Goal: Information Seeking & Learning: Learn about a topic

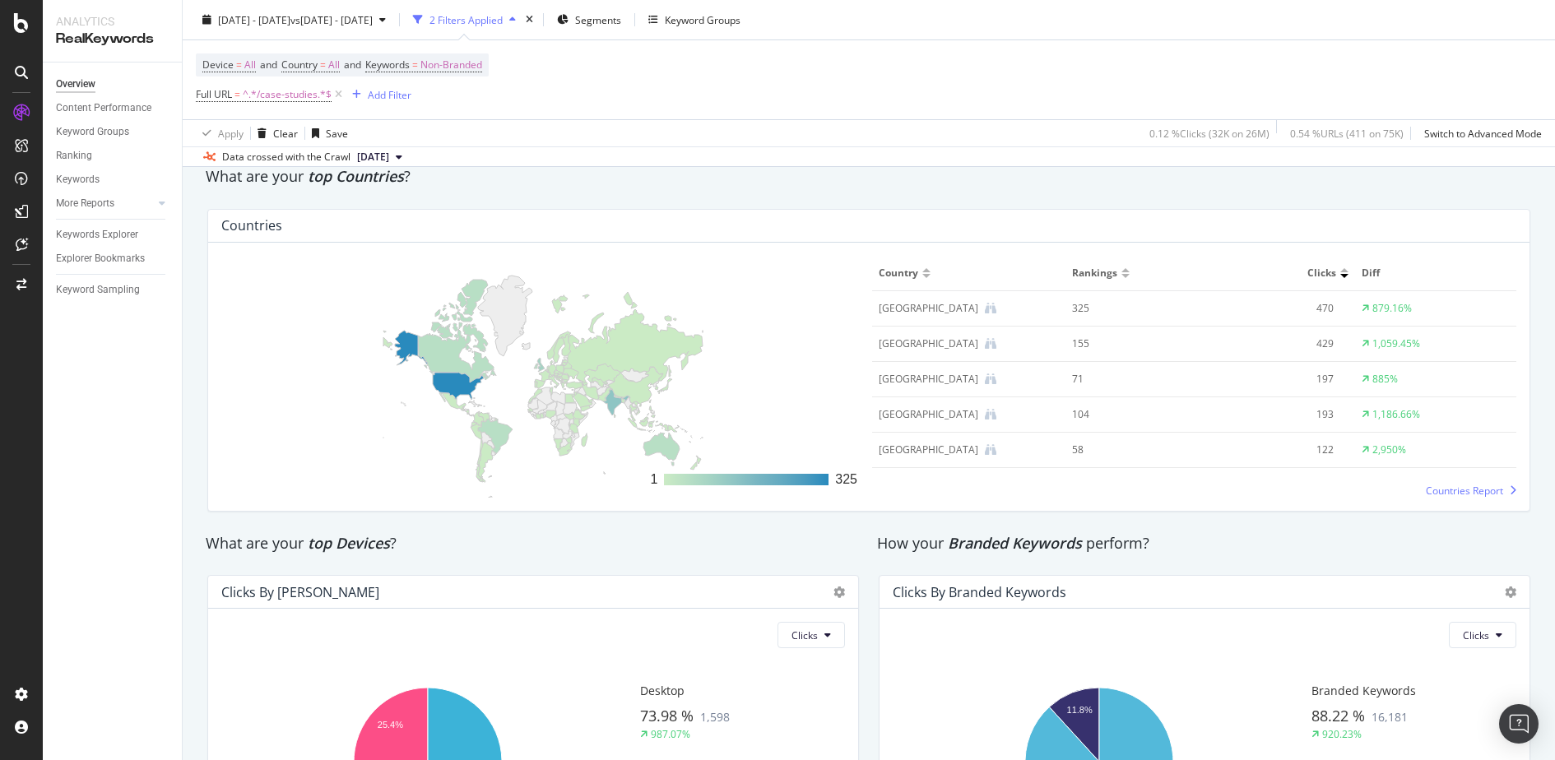
scroll to position [2566, 0]
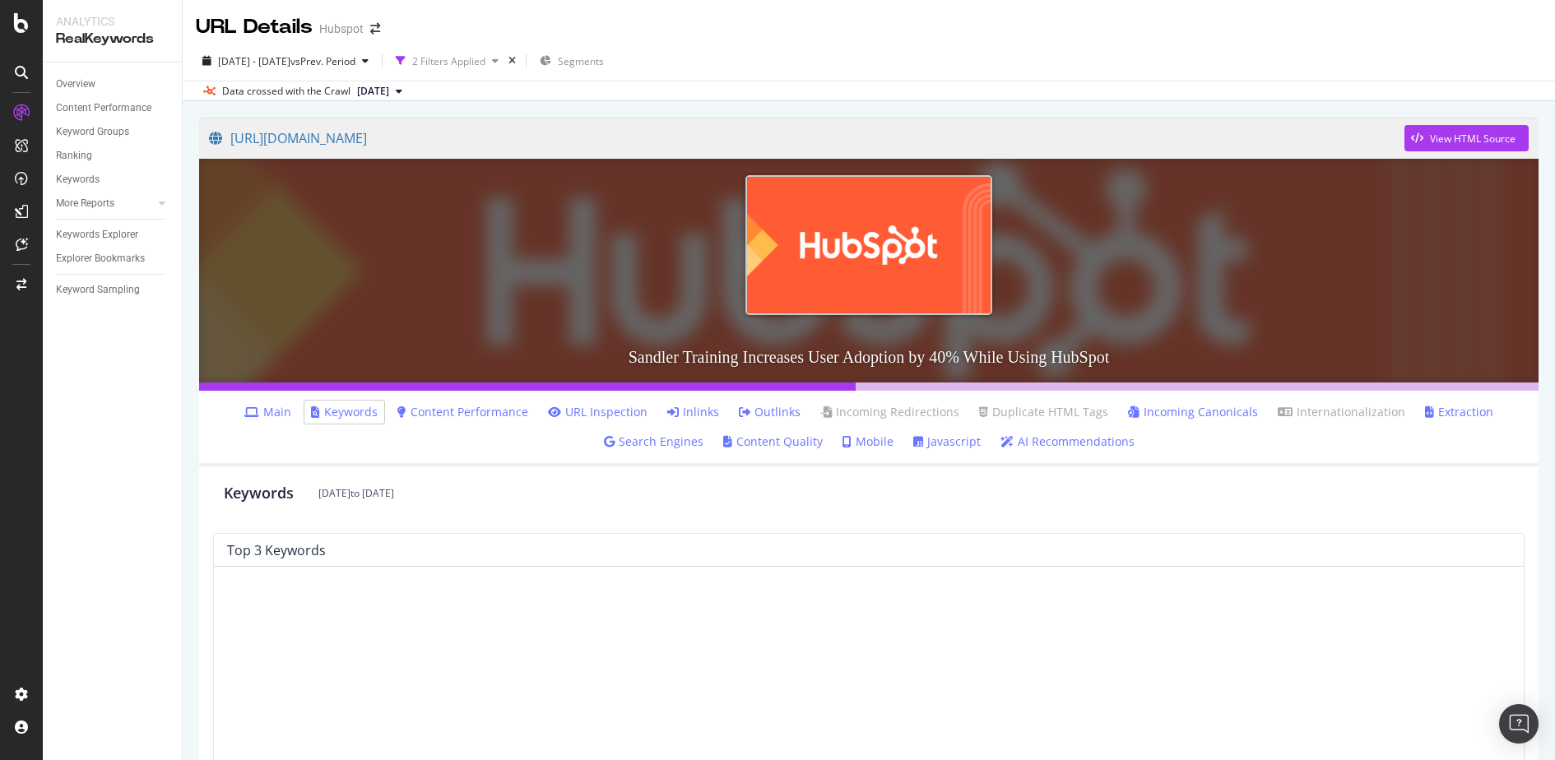
scroll to position [764, 0]
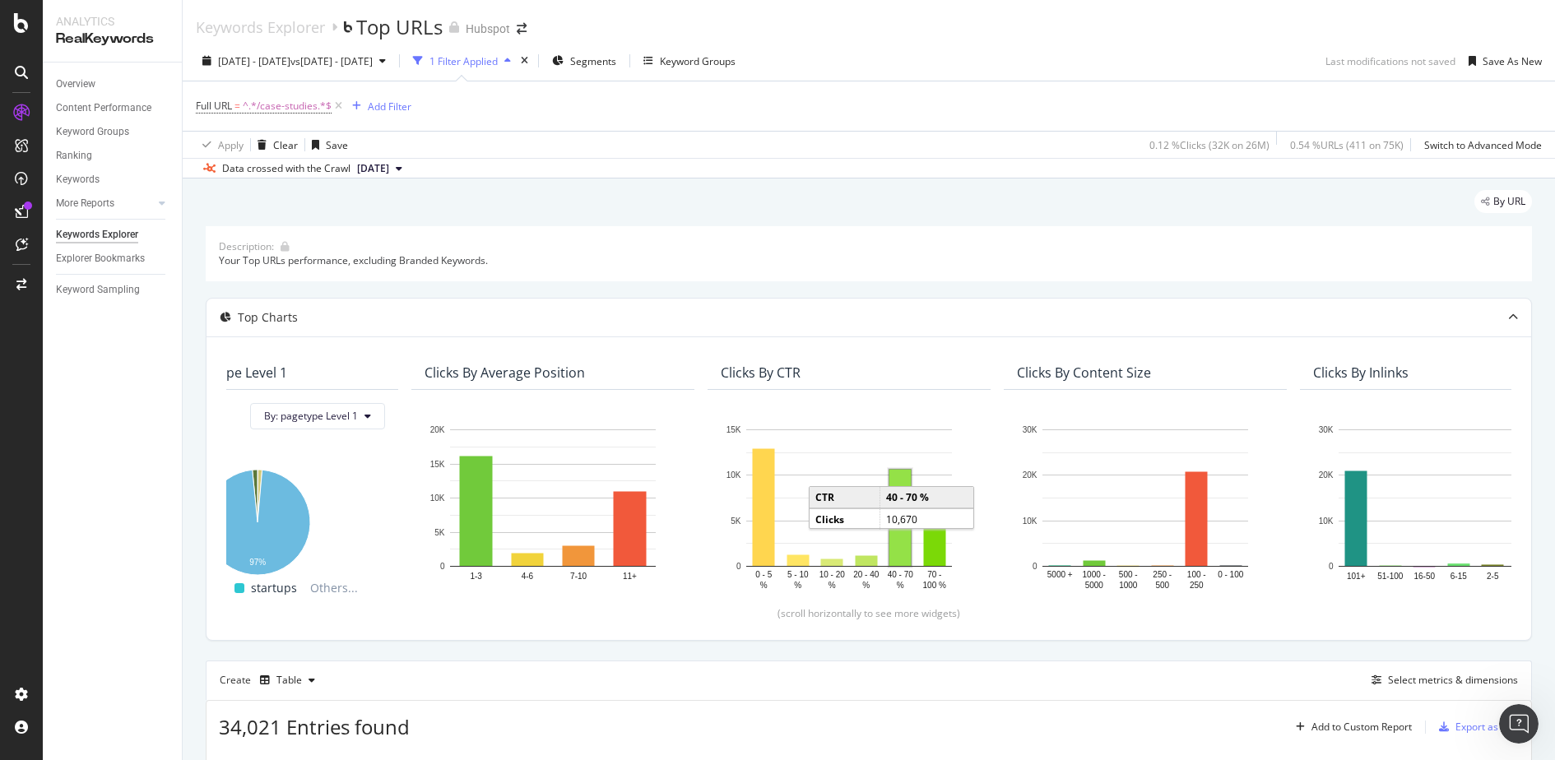
scroll to position [1512, 0]
click at [1211, 384] on div "Clicks By Content Size" at bounding box center [1145, 373] width 283 height 33
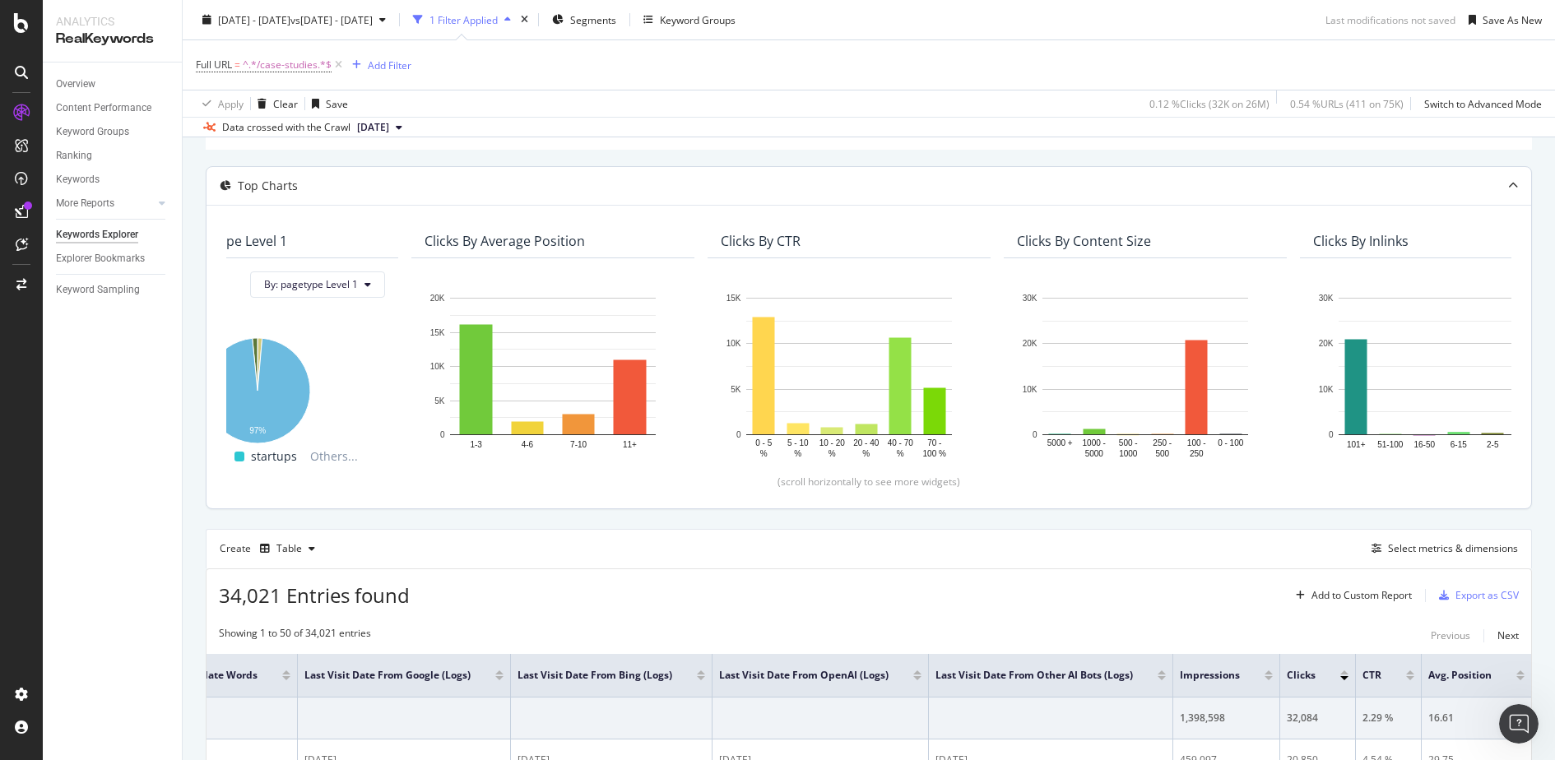
scroll to position [129, 0]
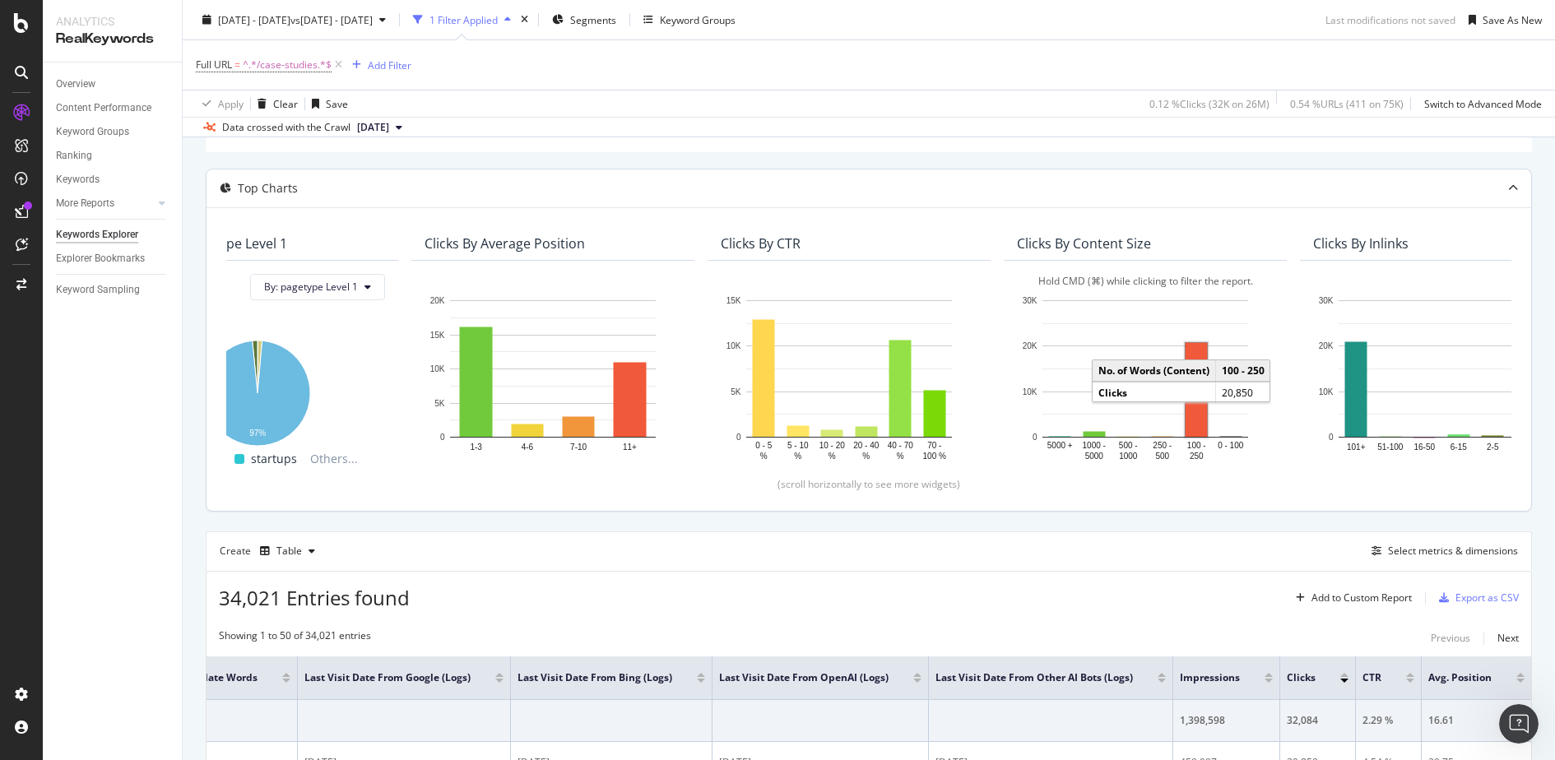
click at [1202, 353] on rect "A chart." at bounding box center [1196, 390] width 21 height 94
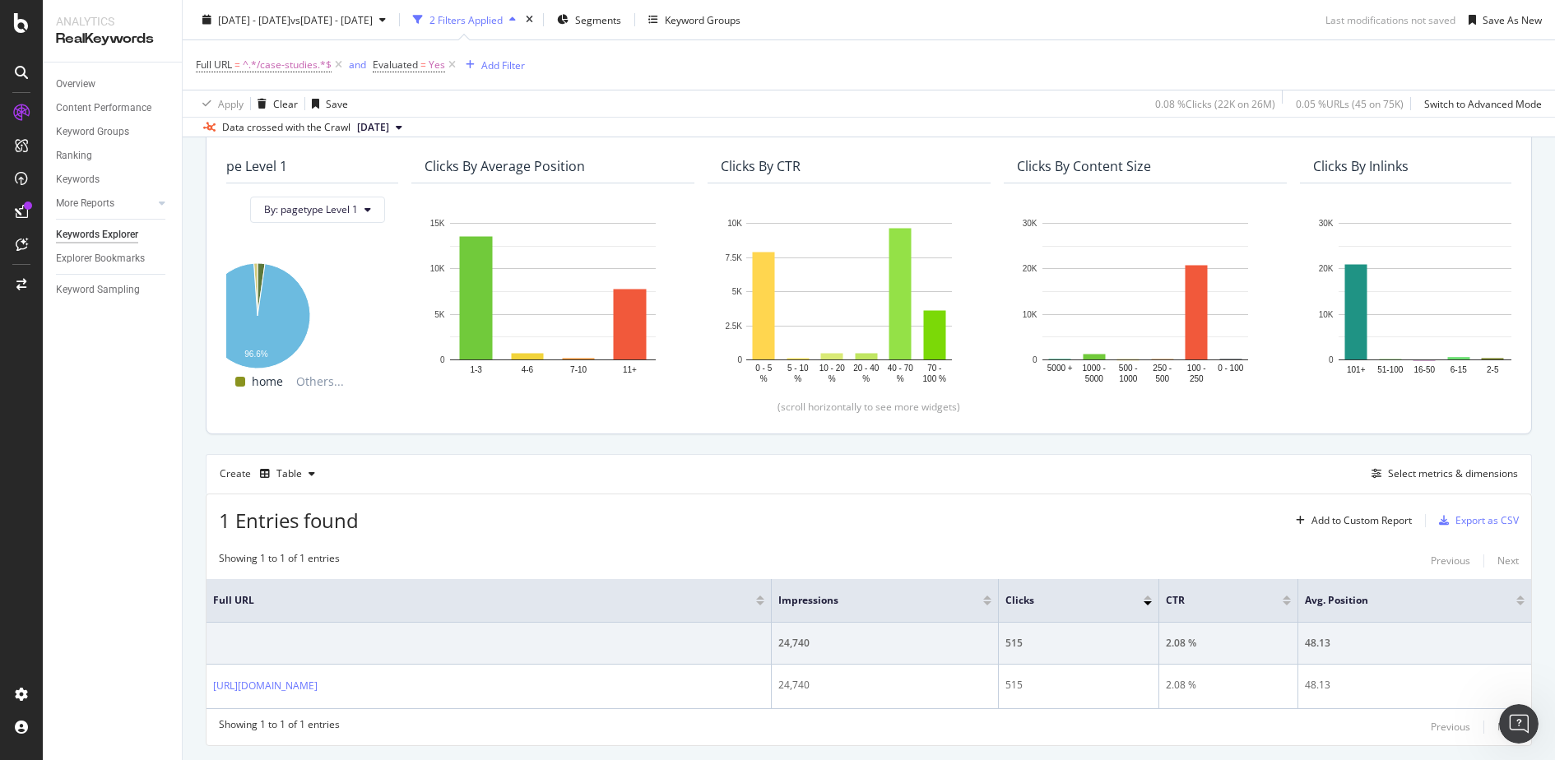
scroll to position [247, 0]
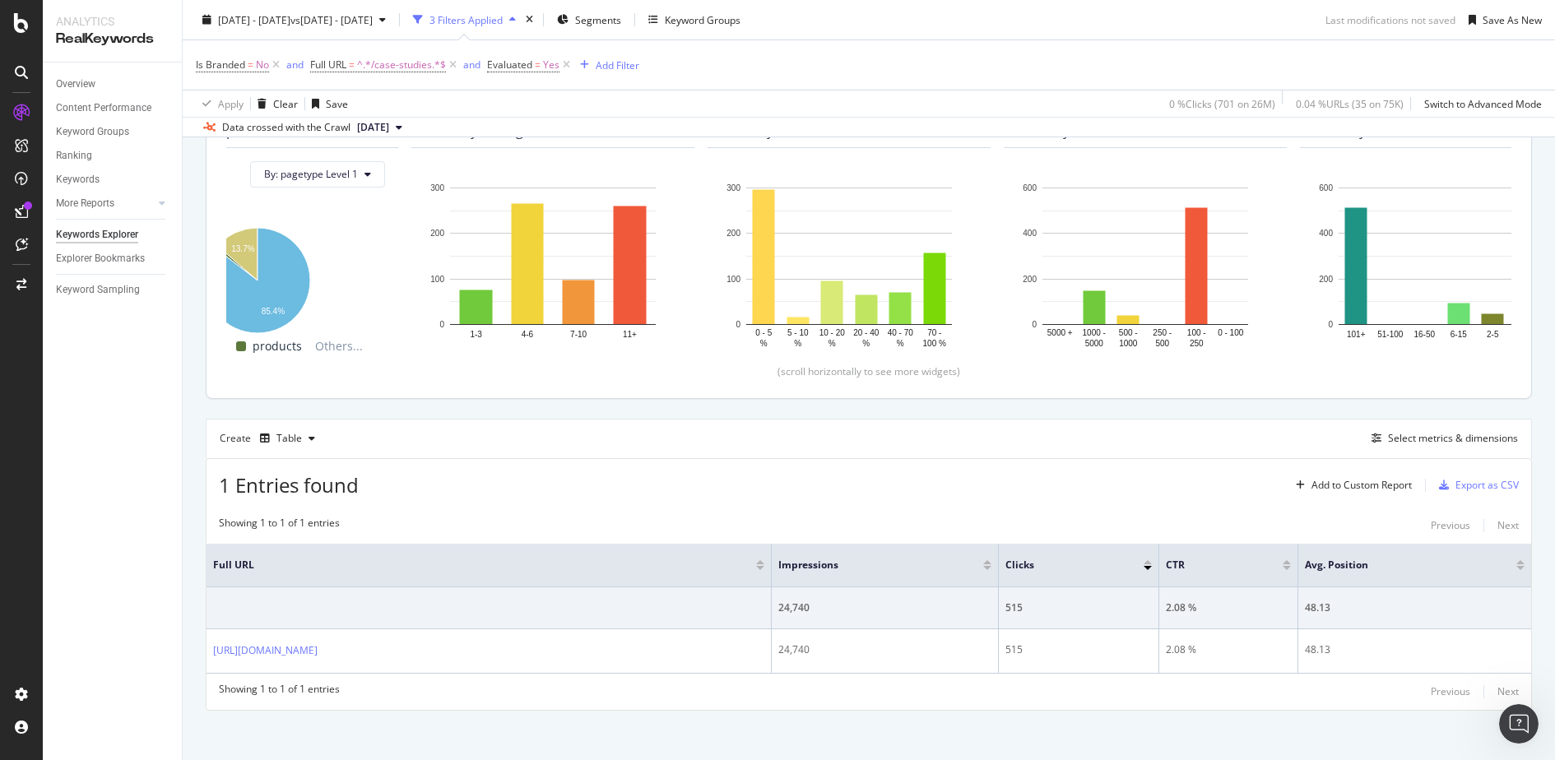
scroll to position [247, 0]
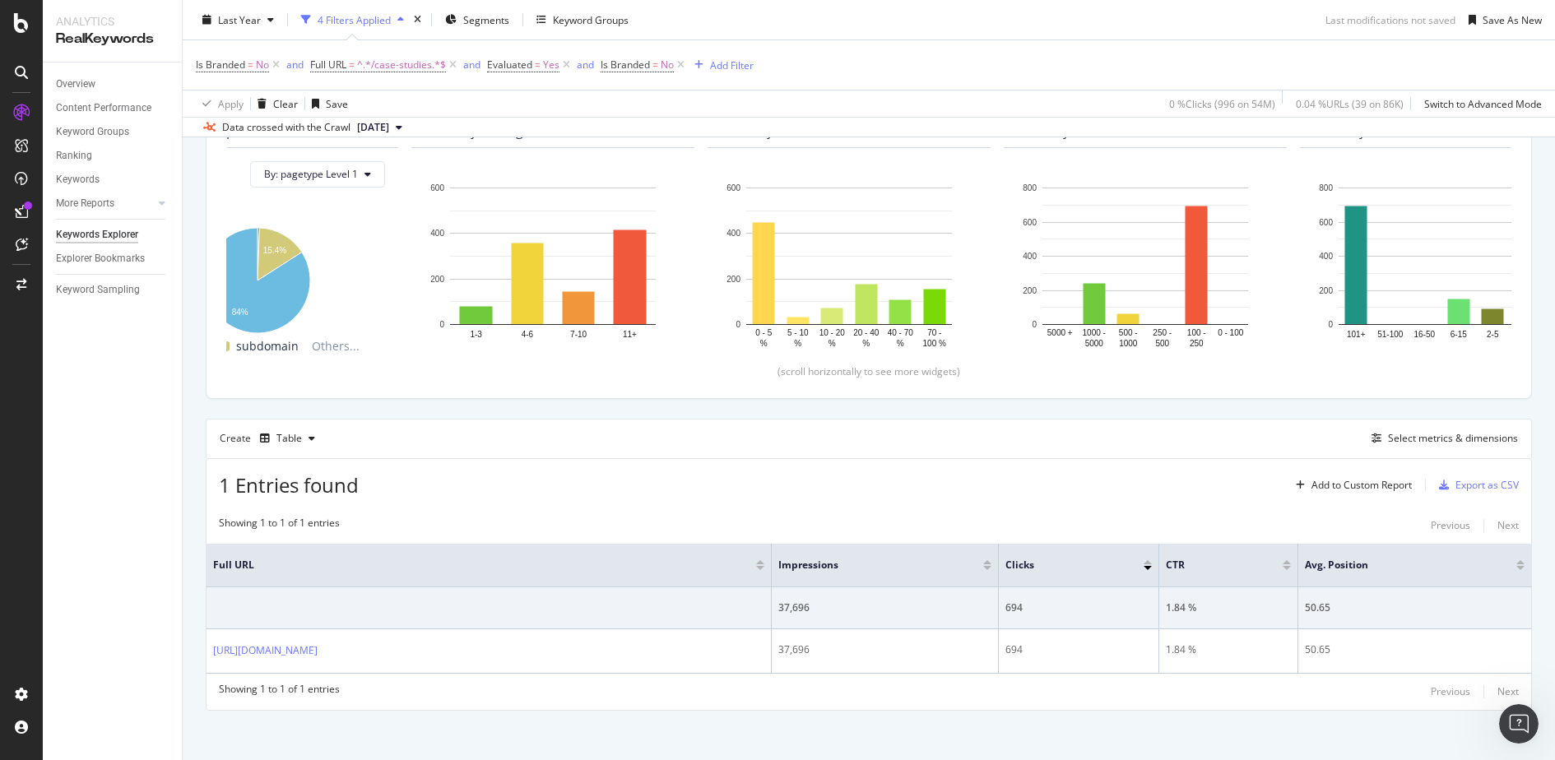
scroll to position [247, 0]
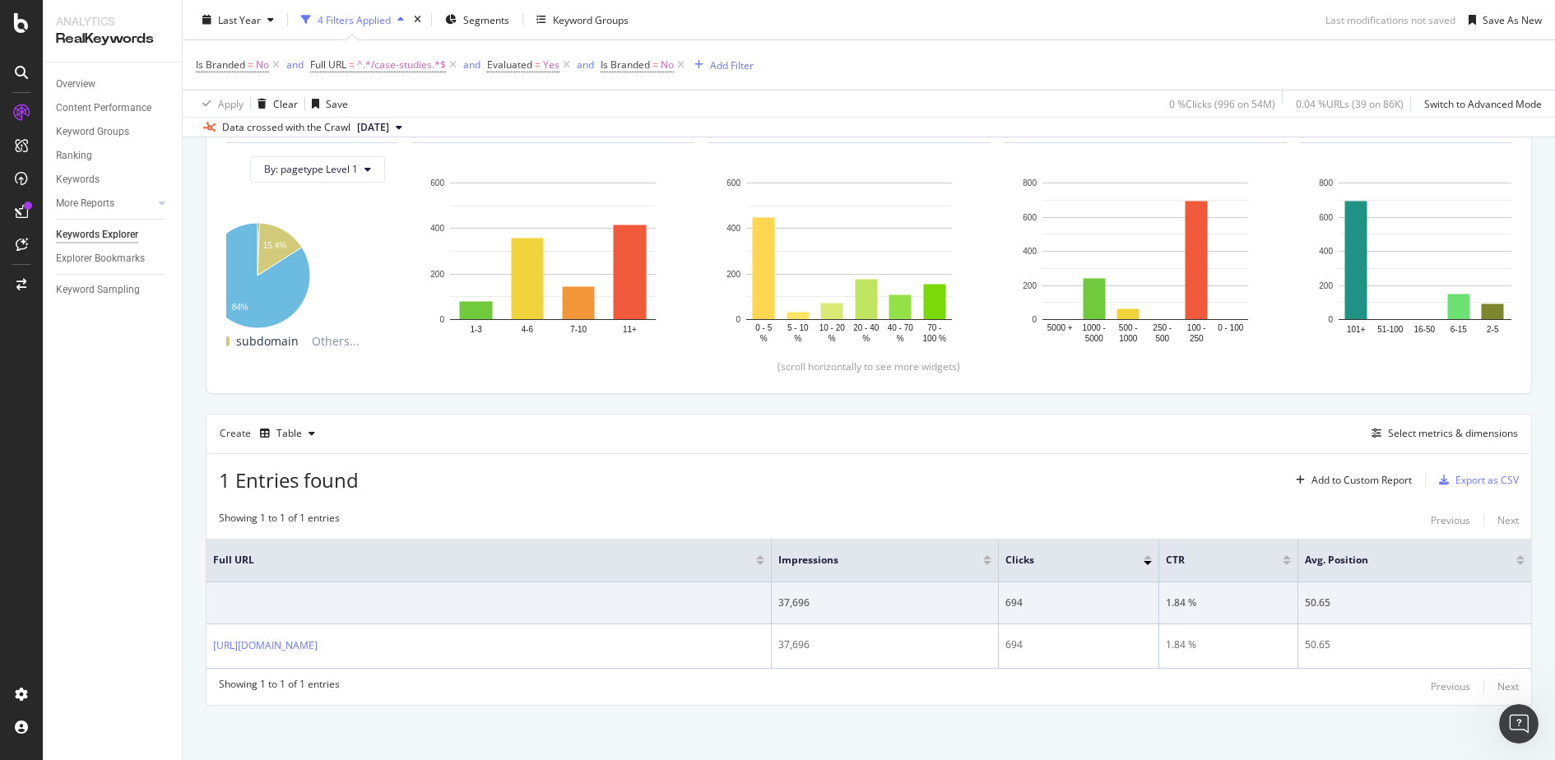
click at [690, 471] on div "1 Entries found Add to Custom Report Export as CSV" at bounding box center [869, 474] width 1325 height 40
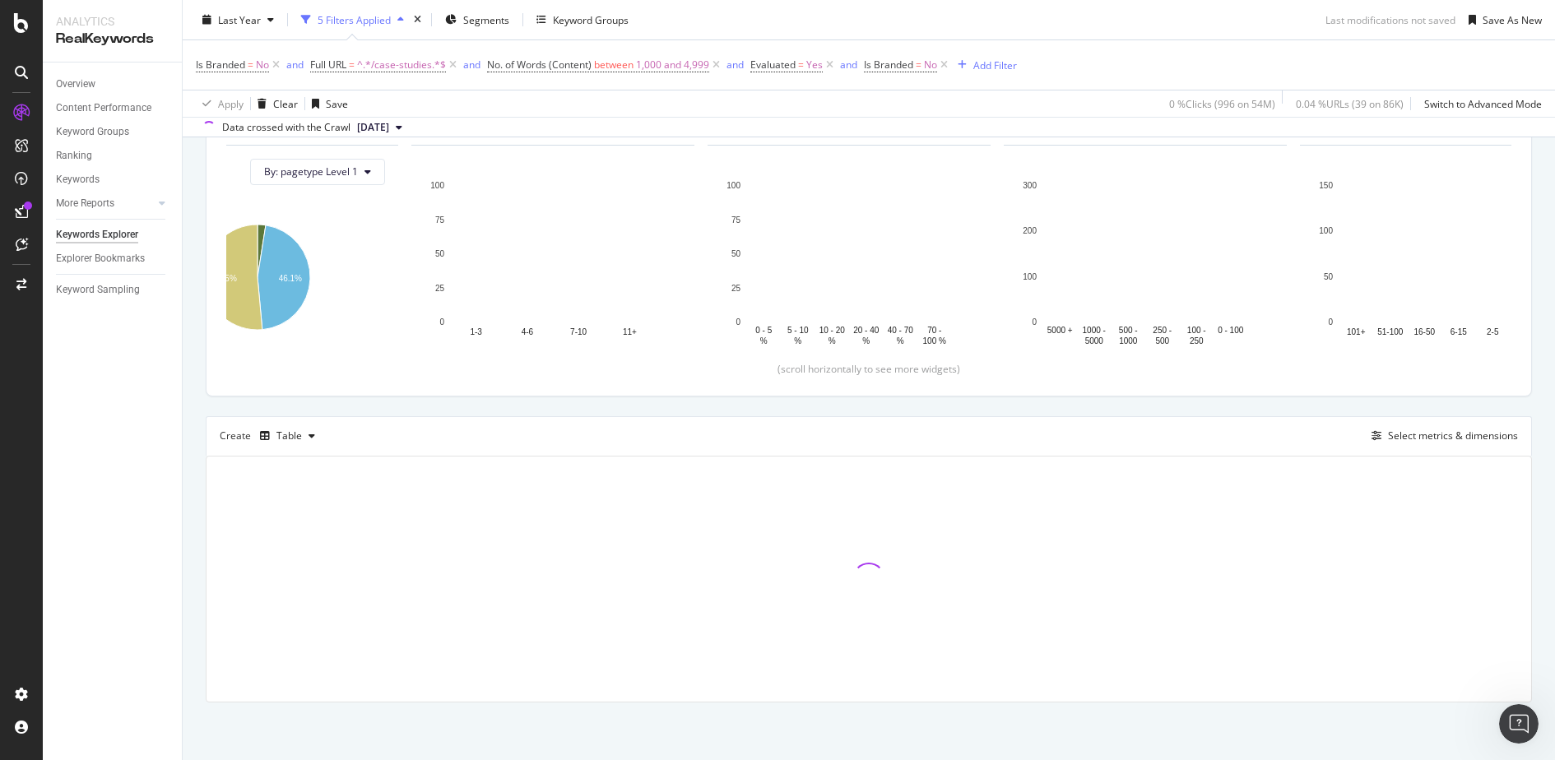
scroll to position [242, 0]
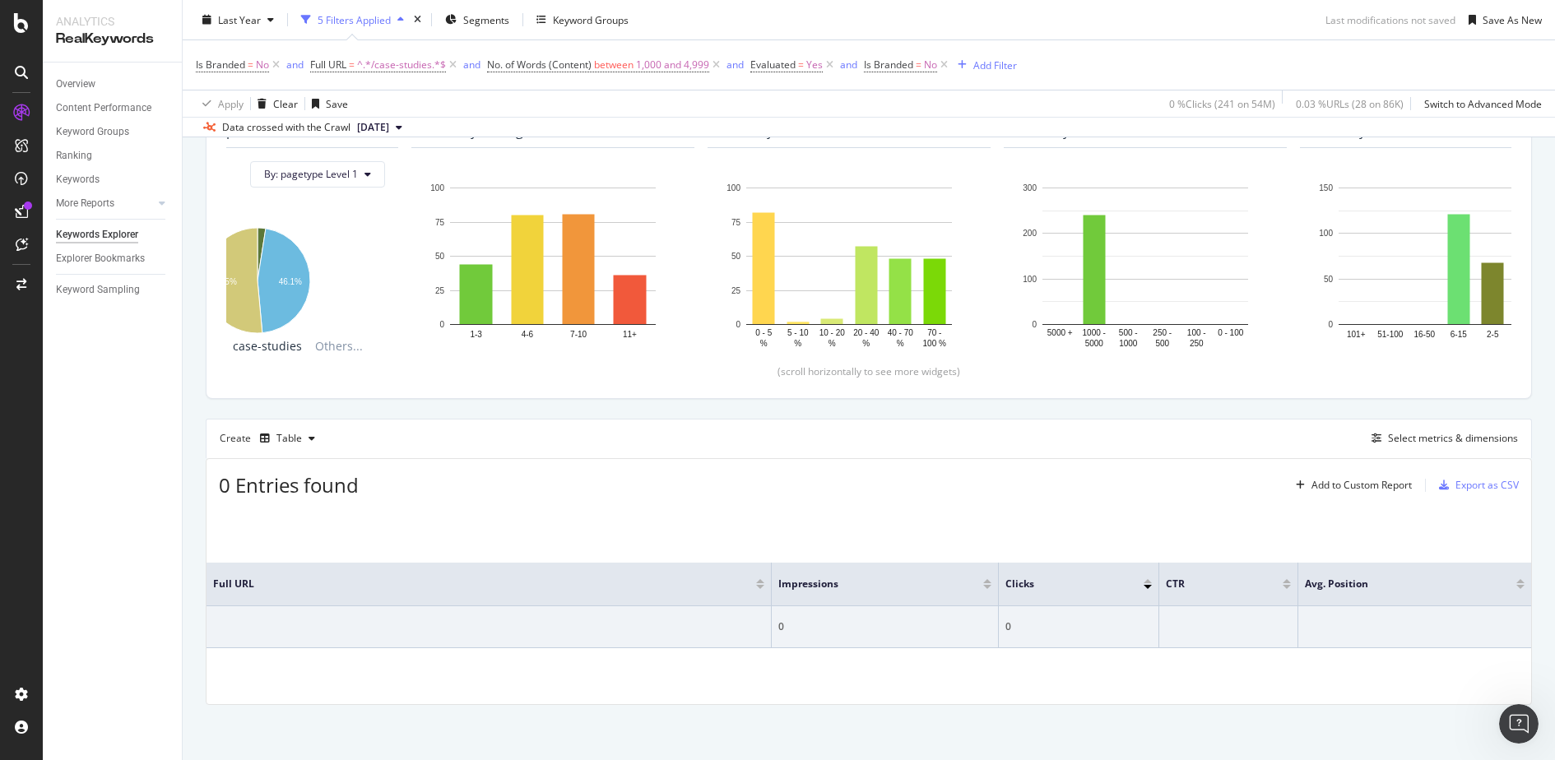
click at [220, 446] on div "Create Table" at bounding box center [271, 438] width 102 height 26
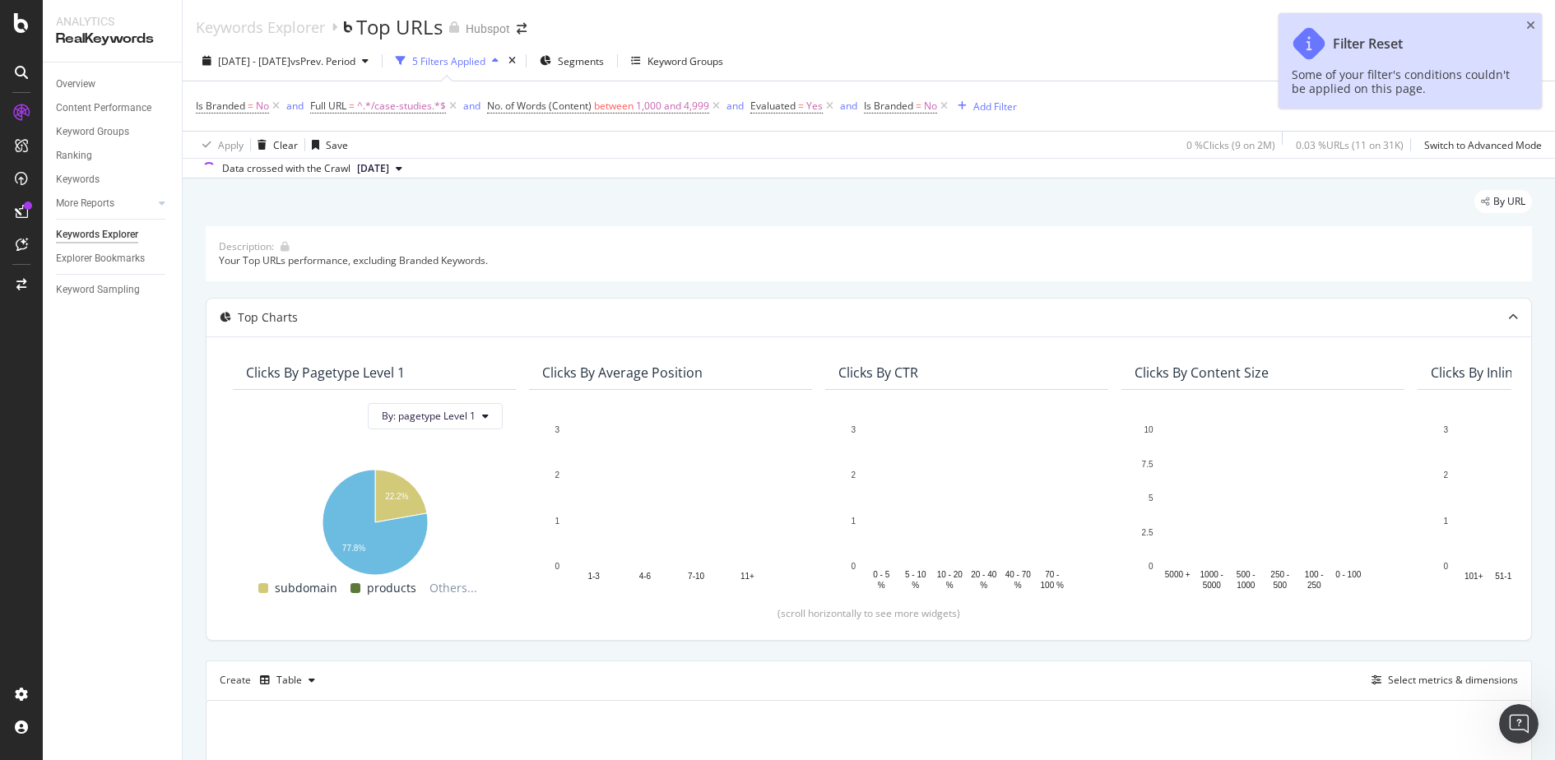
scroll to position [242, 0]
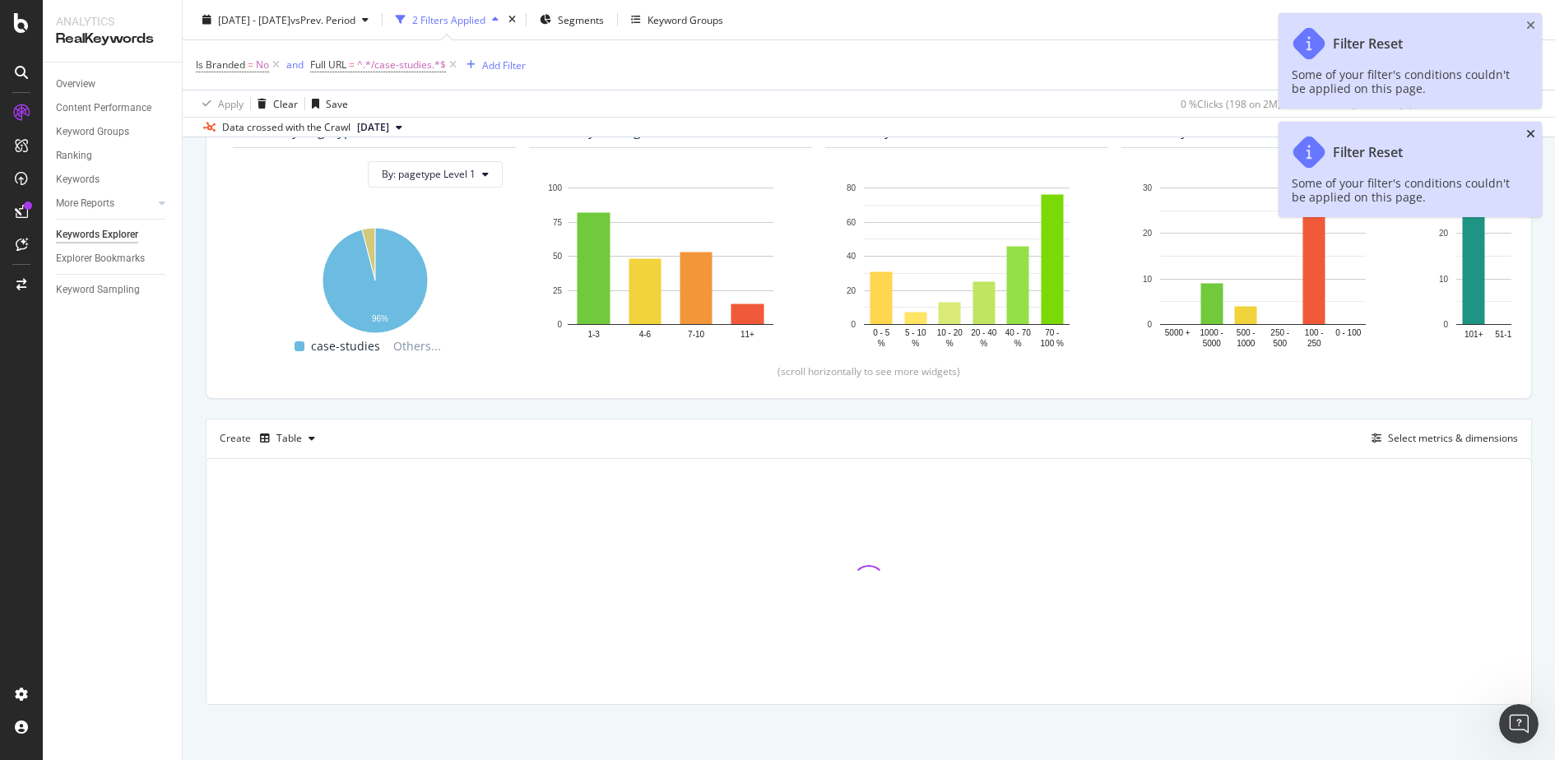
click at [1529, 133] on icon "close toast" at bounding box center [1531, 134] width 9 height 12
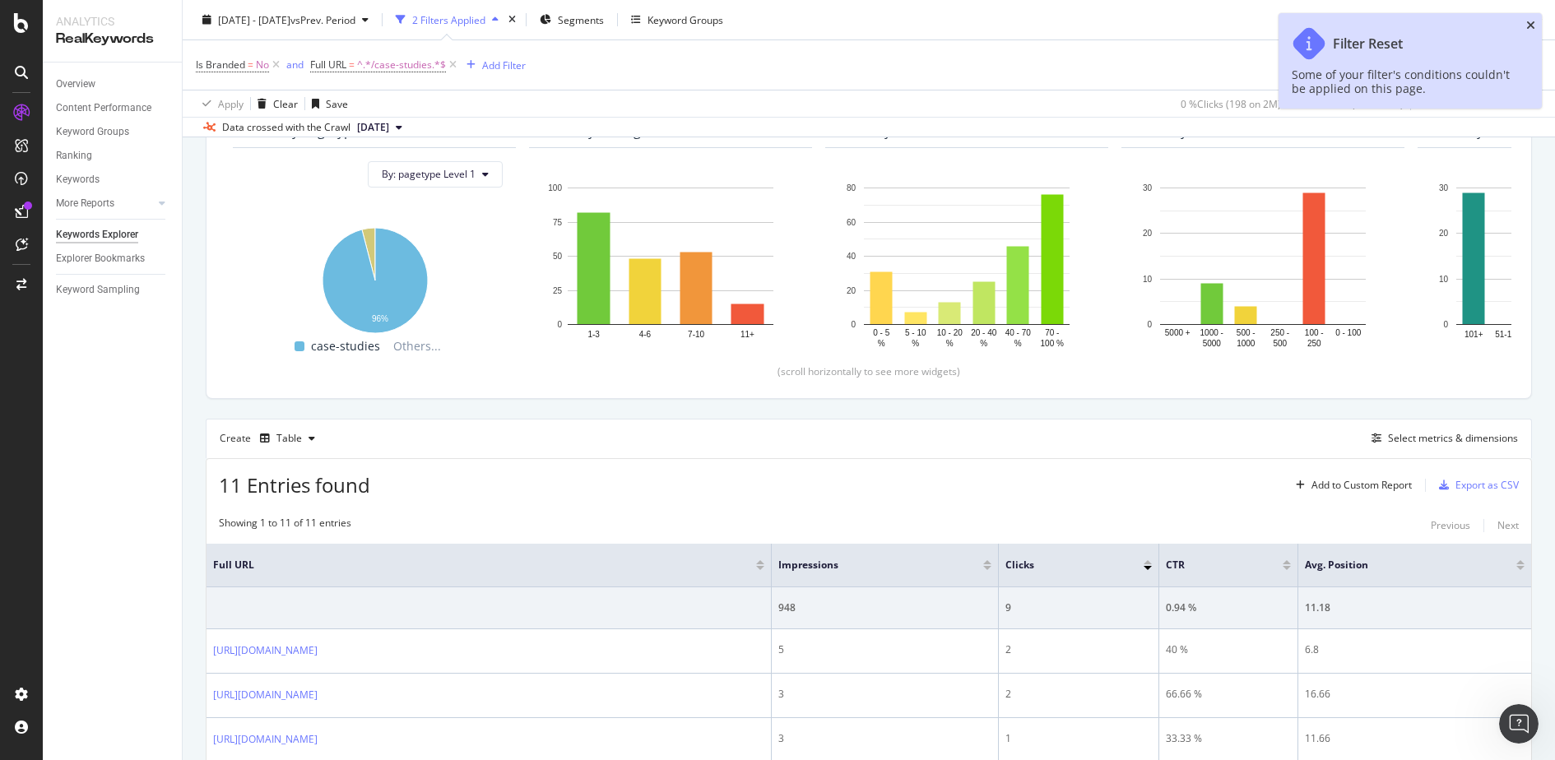
click at [1528, 20] on icon "close toast" at bounding box center [1531, 26] width 9 height 12
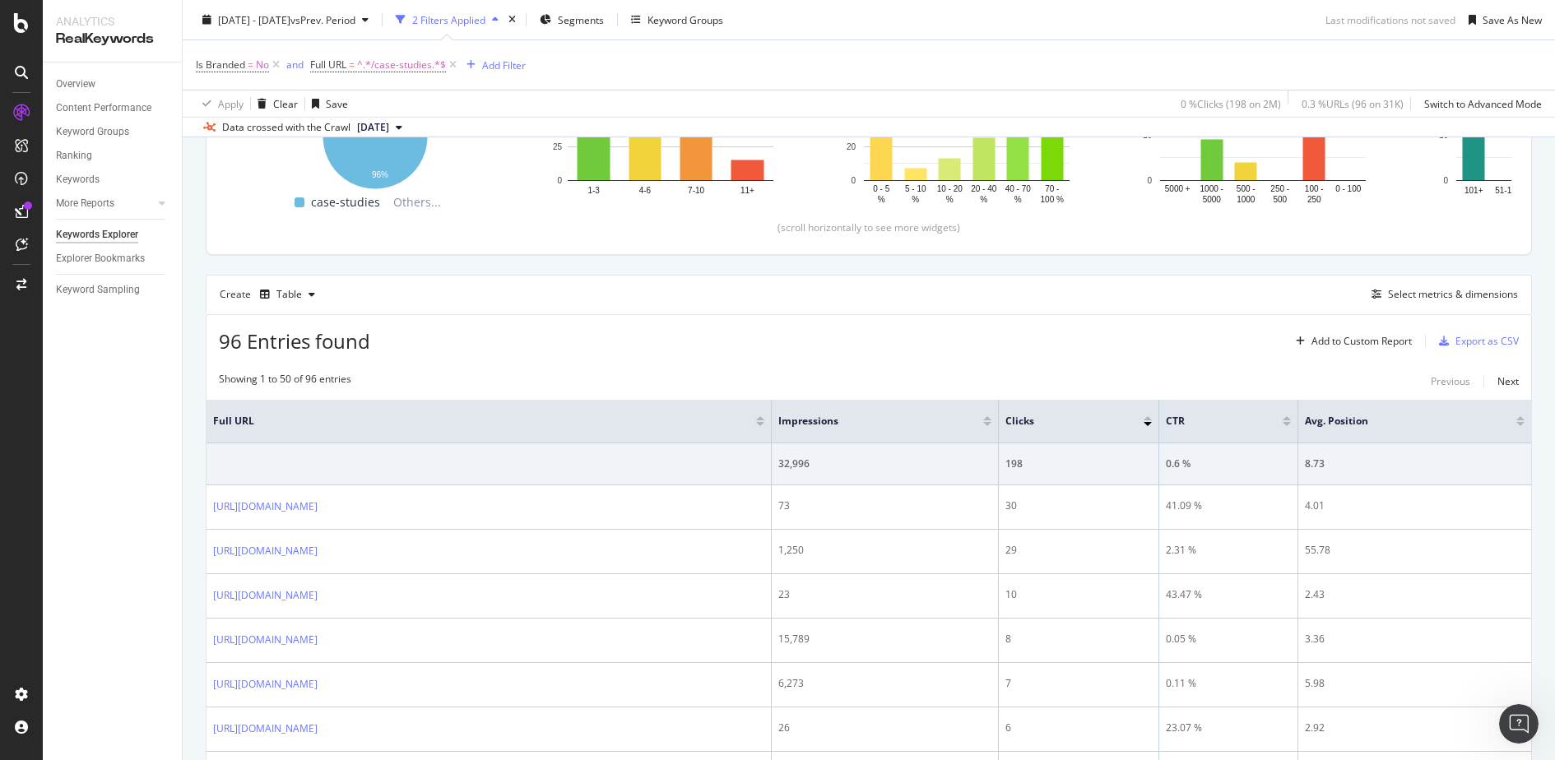
scroll to position [388, 0]
click at [1035, 114] on div "Apply Clear Save 0 % Clicks ( 198 on 2M ) 0.3 % URLs ( 96 on 31K ) Switch to Ad…" at bounding box center [869, 103] width 1373 height 27
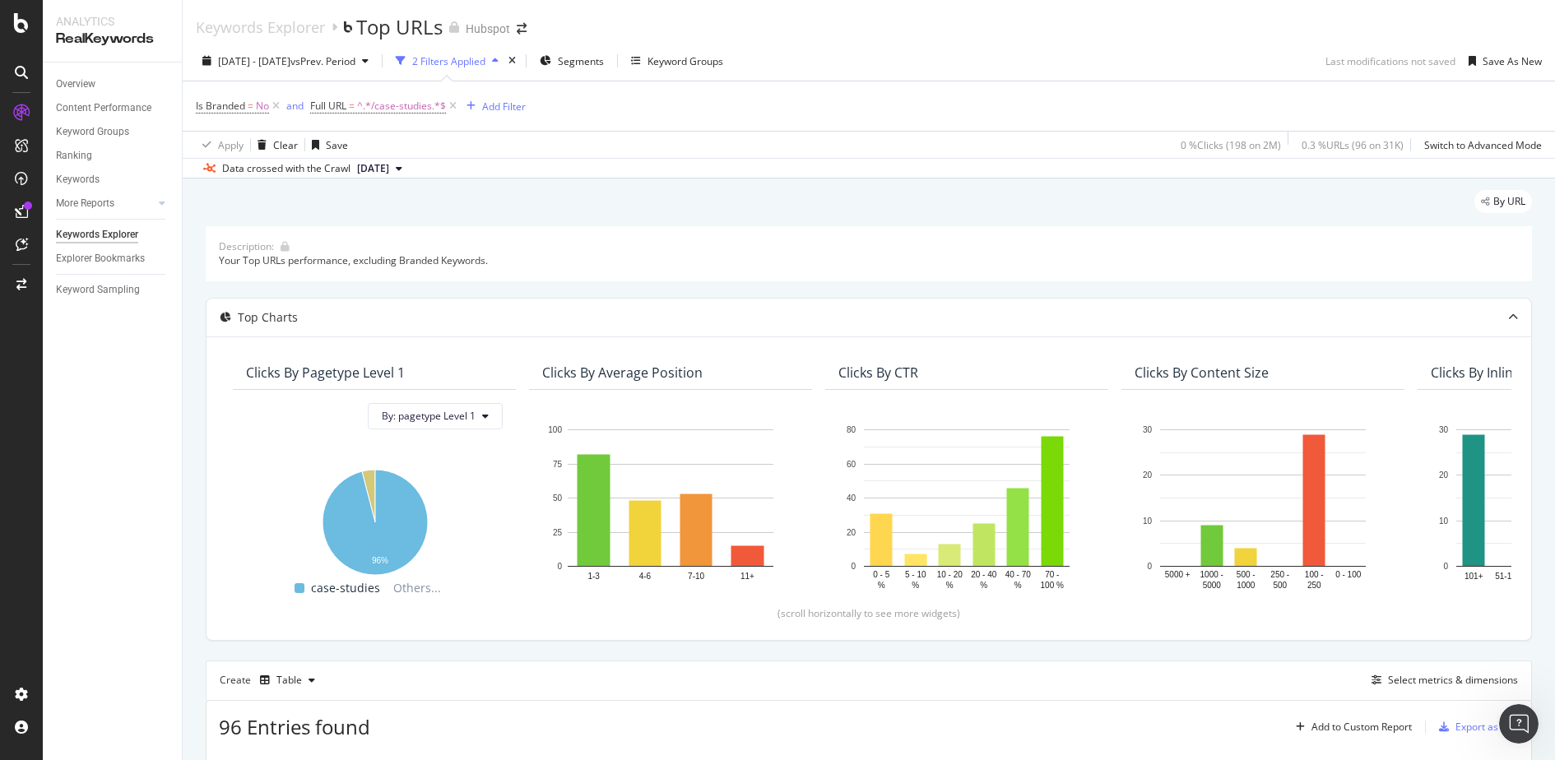
click at [151, 377] on div "Overview Content Performance Keyword Groups Ranking Keywords More Reports Count…" at bounding box center [112, 412] width 139 height 698
click at [281, 105] on icon at bounding box center [276, 106] width 14 height 16
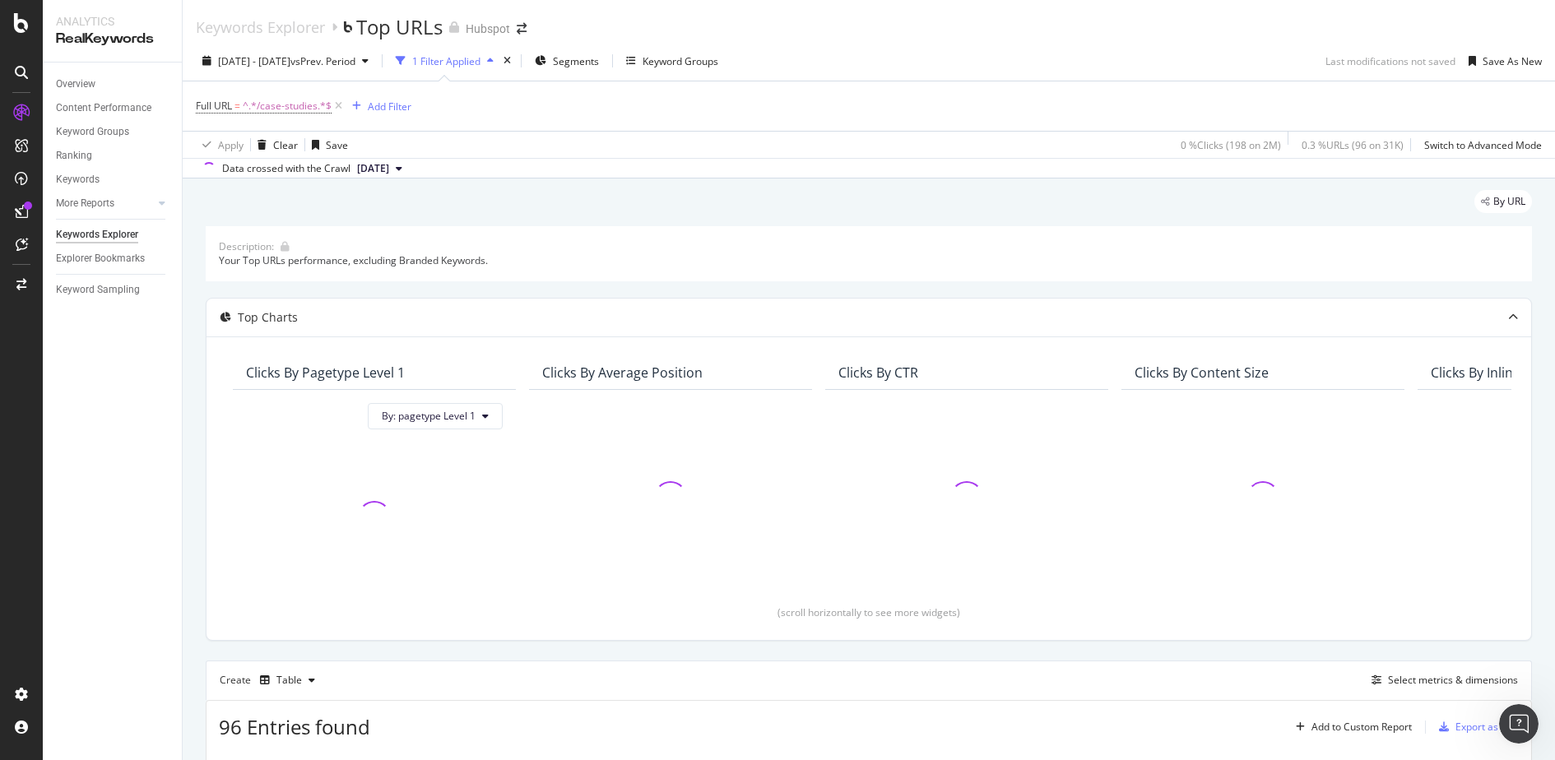
click at [460, 166] on div "Data crossed with the Crawl 2025 Aug. 12th" at bounding box center [869, 168] width 1373 height 20
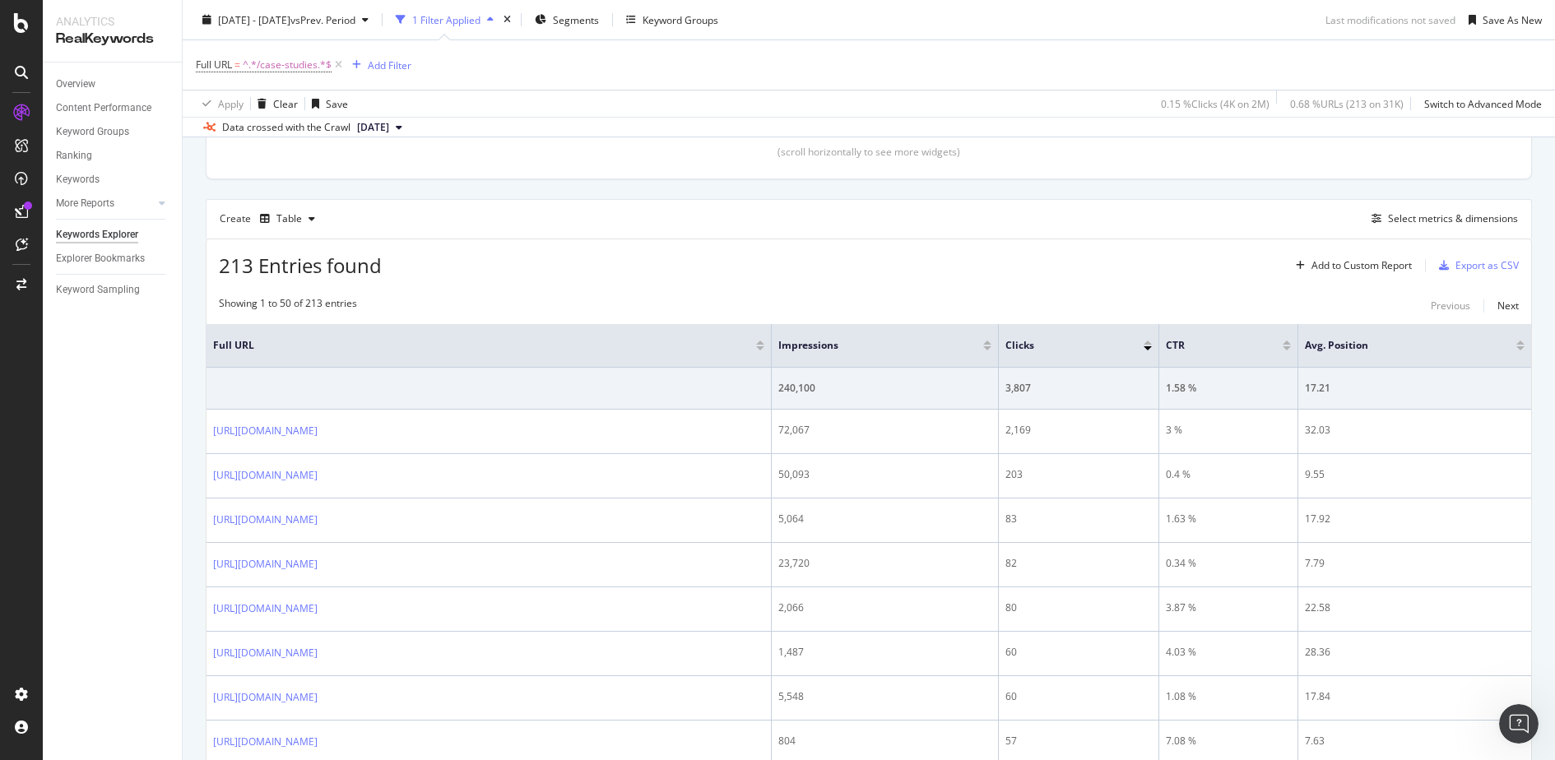
scroll to position [463, 0]
drag, startPoint x: 646, startPoint y: 407, endPoint x: 653, endPoint y: 342, distance: 65.4
click at [648, 342] on span "Full URL" at bounding box center [472, 344] width 518 height 15
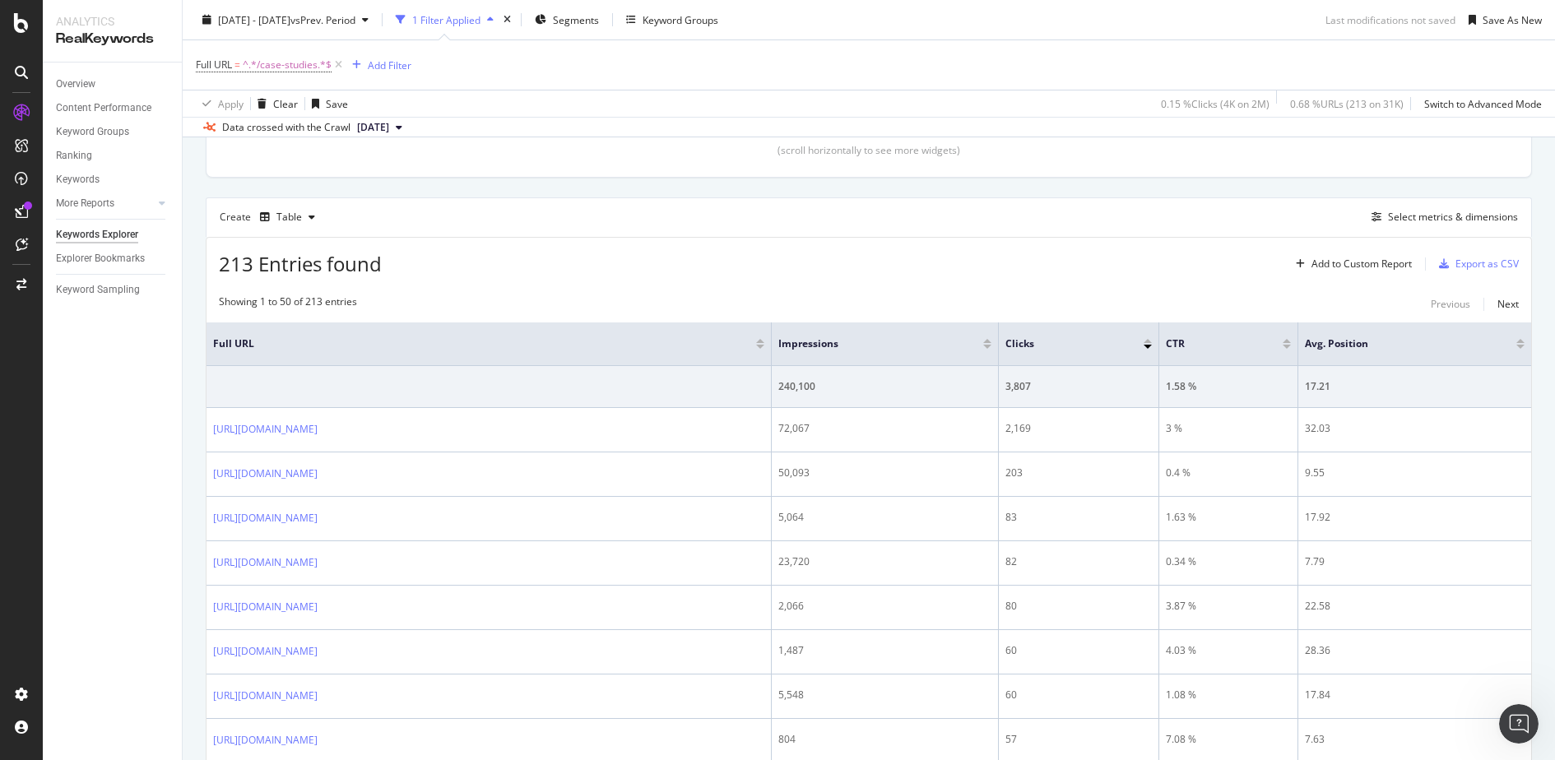
click at [405, 360] on th "Full URL" at bounding box center [489, 345] width 565 height 44
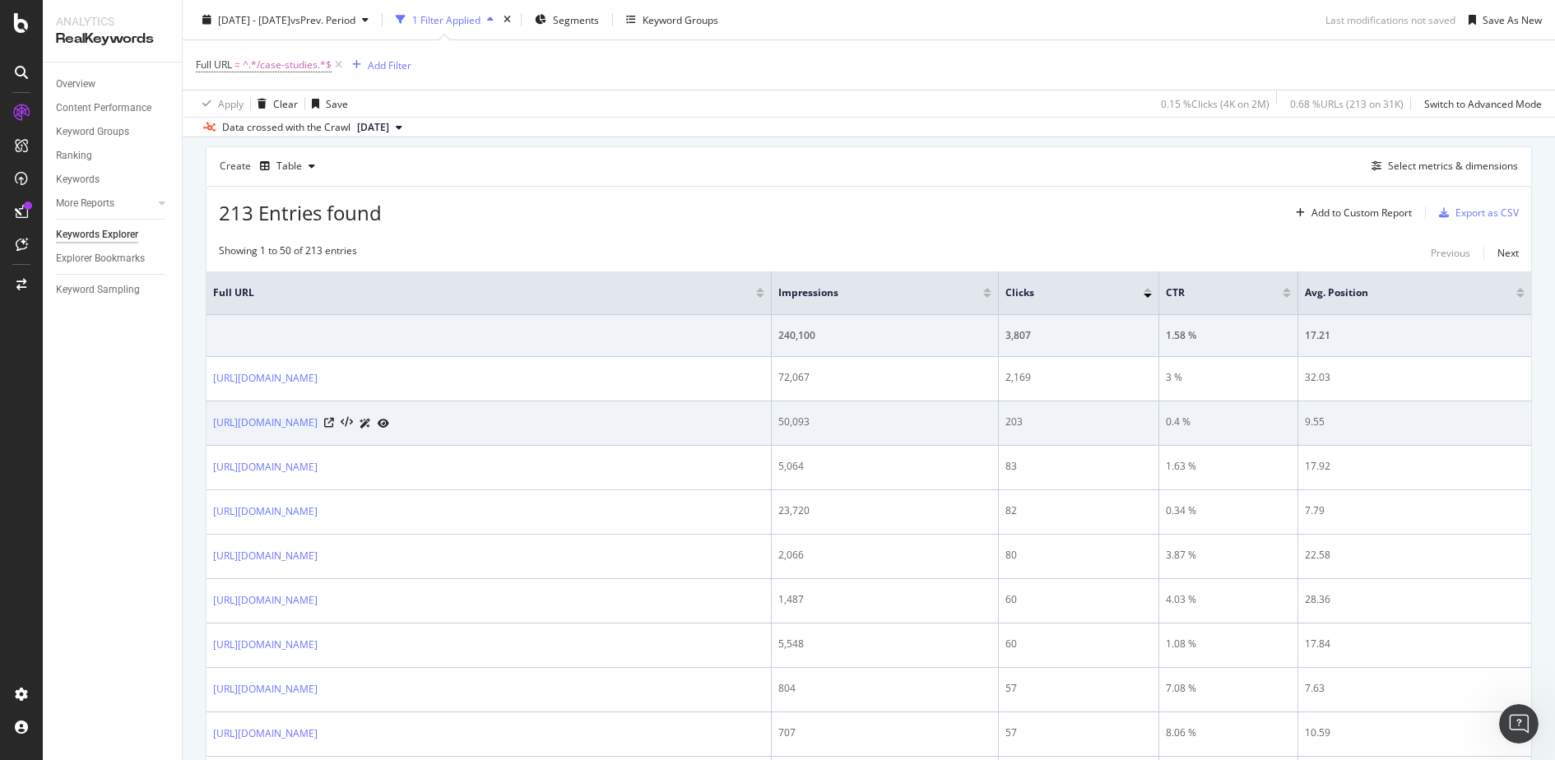
scroll to position [508, 0]
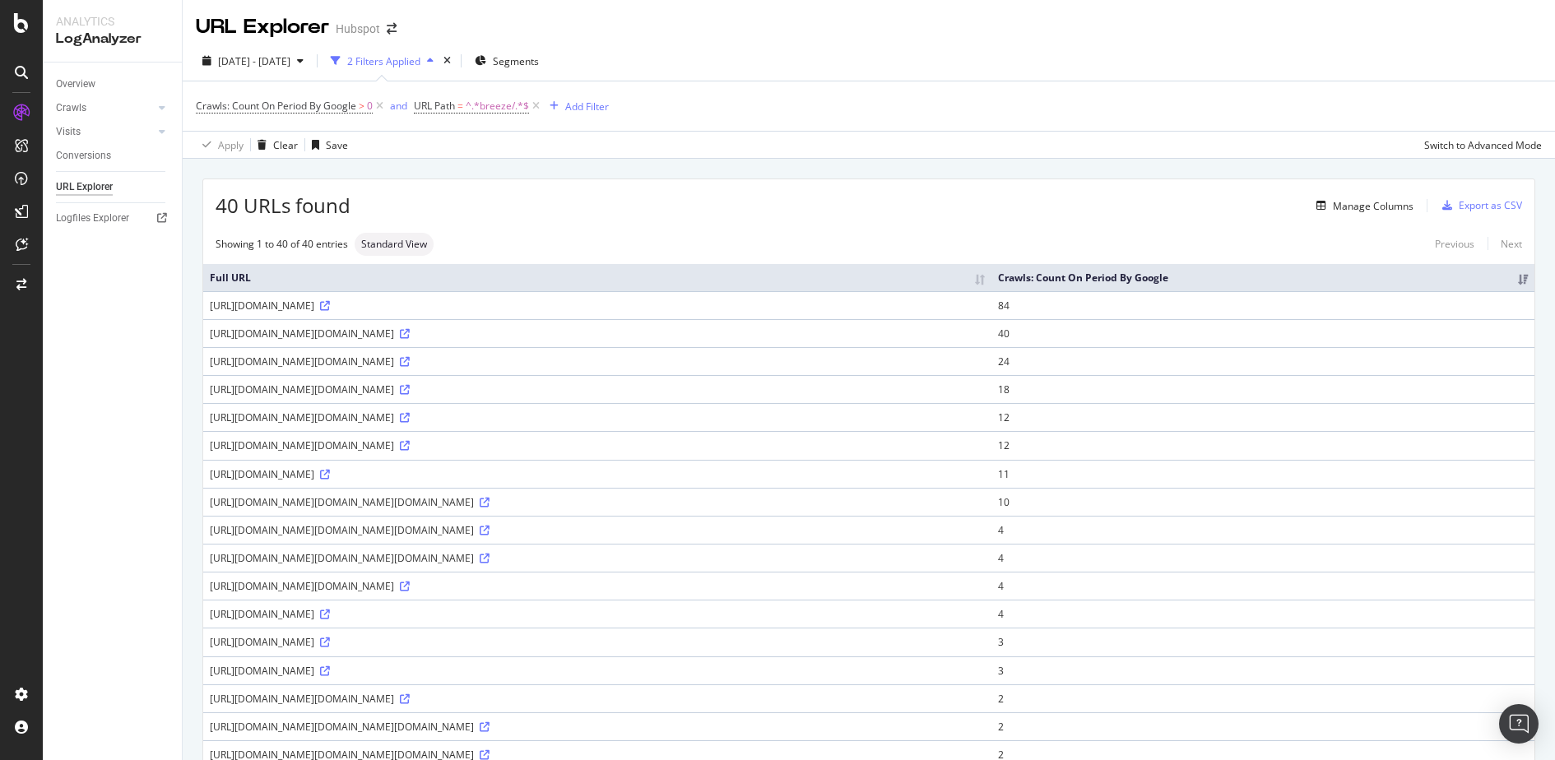
scroll to position [59, 0]
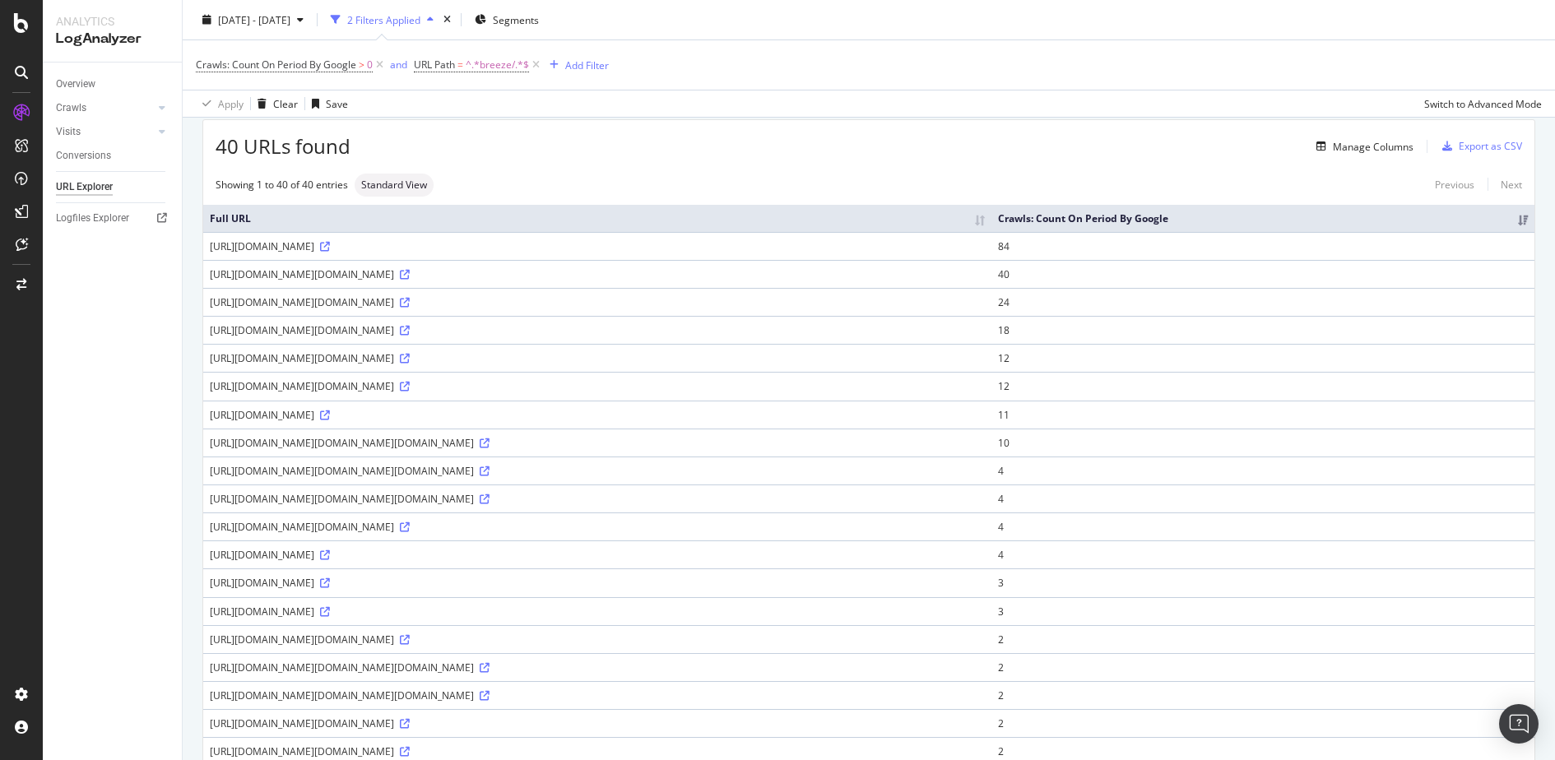
click at [789, 122] on div "40 URLs found Manage Columns Export as CSV" at bounding box center [869, 140] width 1332 height 40
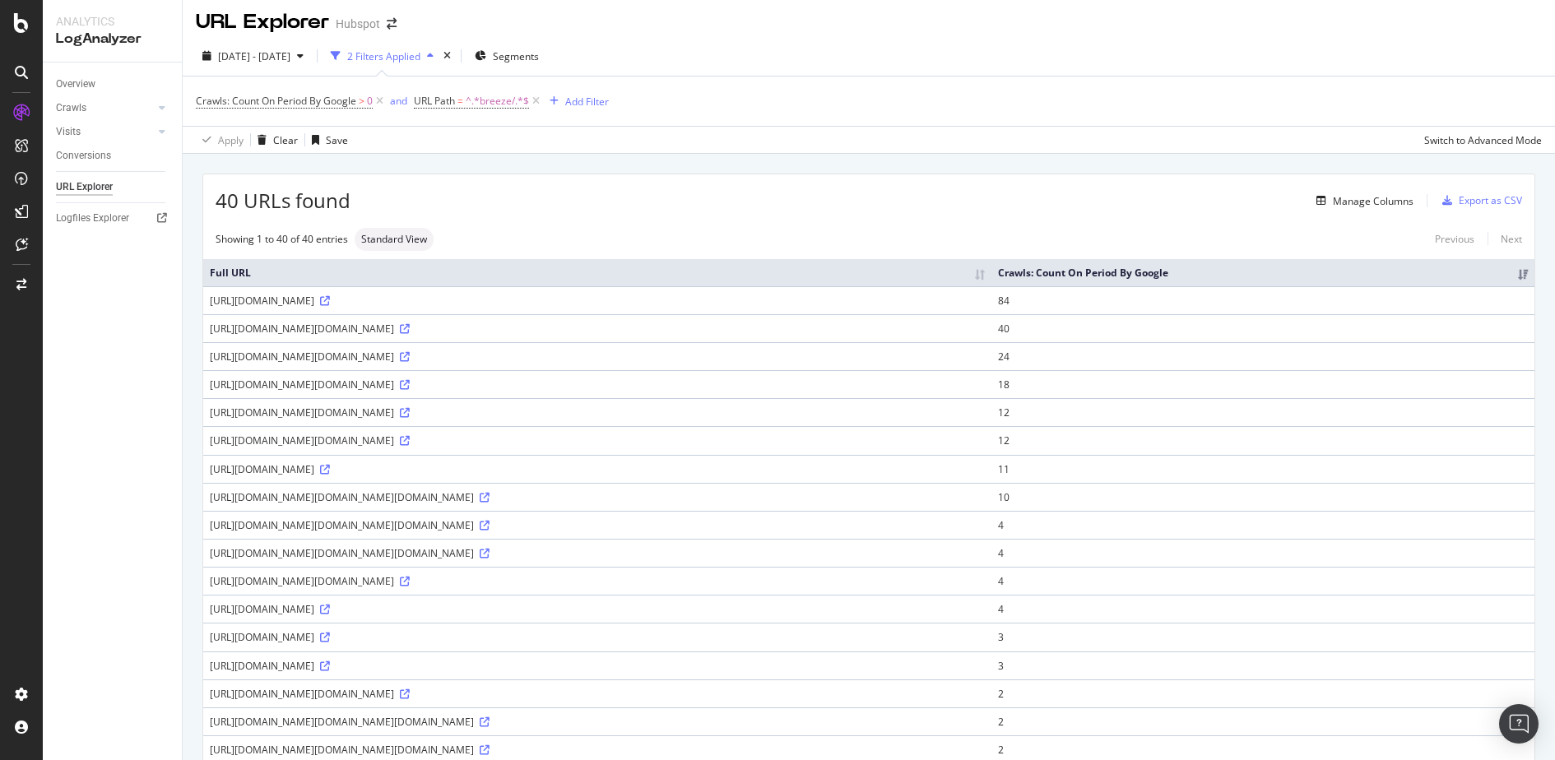
scroll to position [0, 0]
click at [712, 387] on td "https://www.hubspot.com/products/breeze/demo?hubs_signup-url=www.hubspot.com/pr…" at bounding box center [597, 389] width 788 height 28
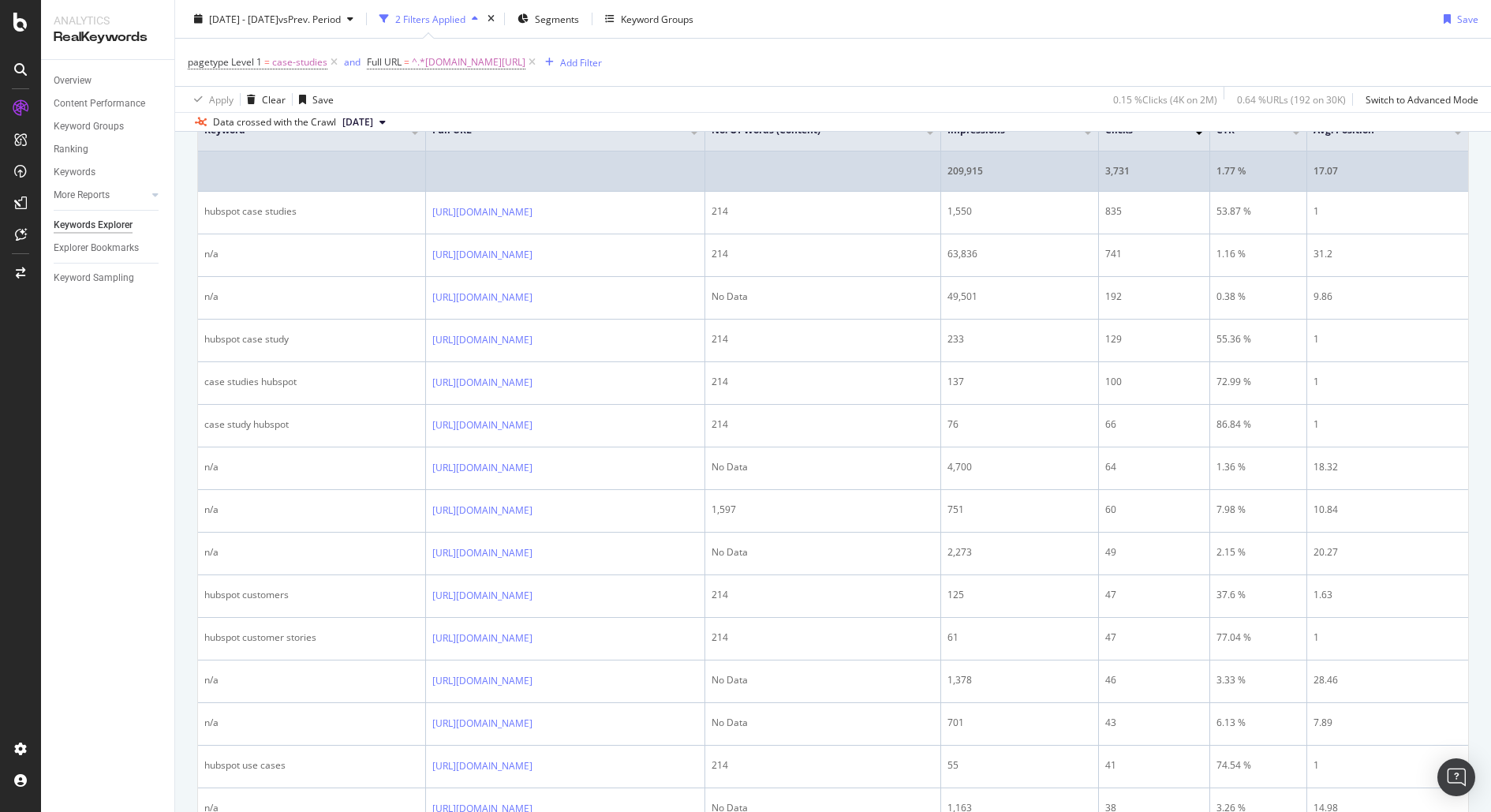
scroll to position [565, 0]
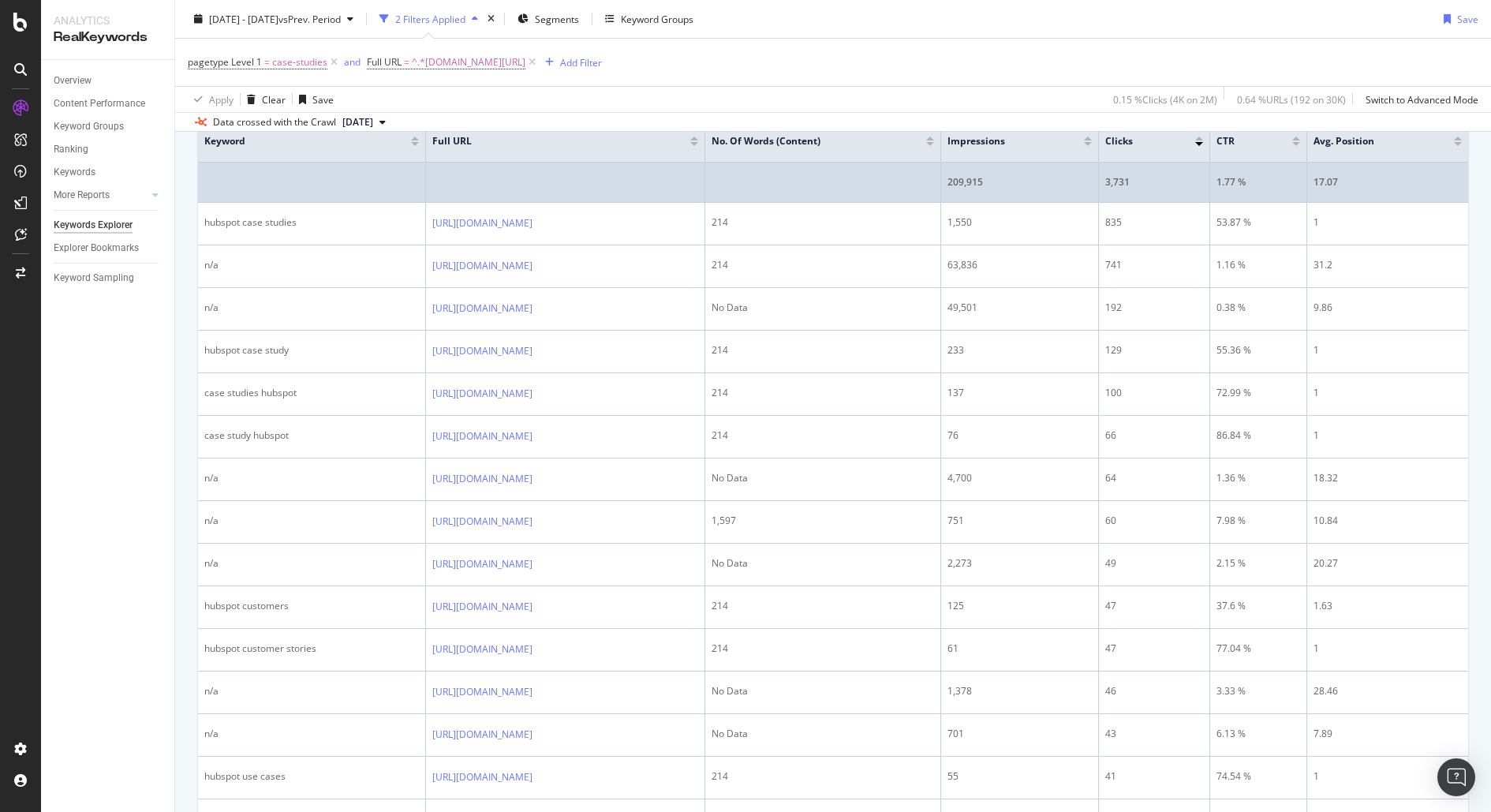
click at [942, 592] on td "214" at bounding box center [824, 607] width 236 height 42
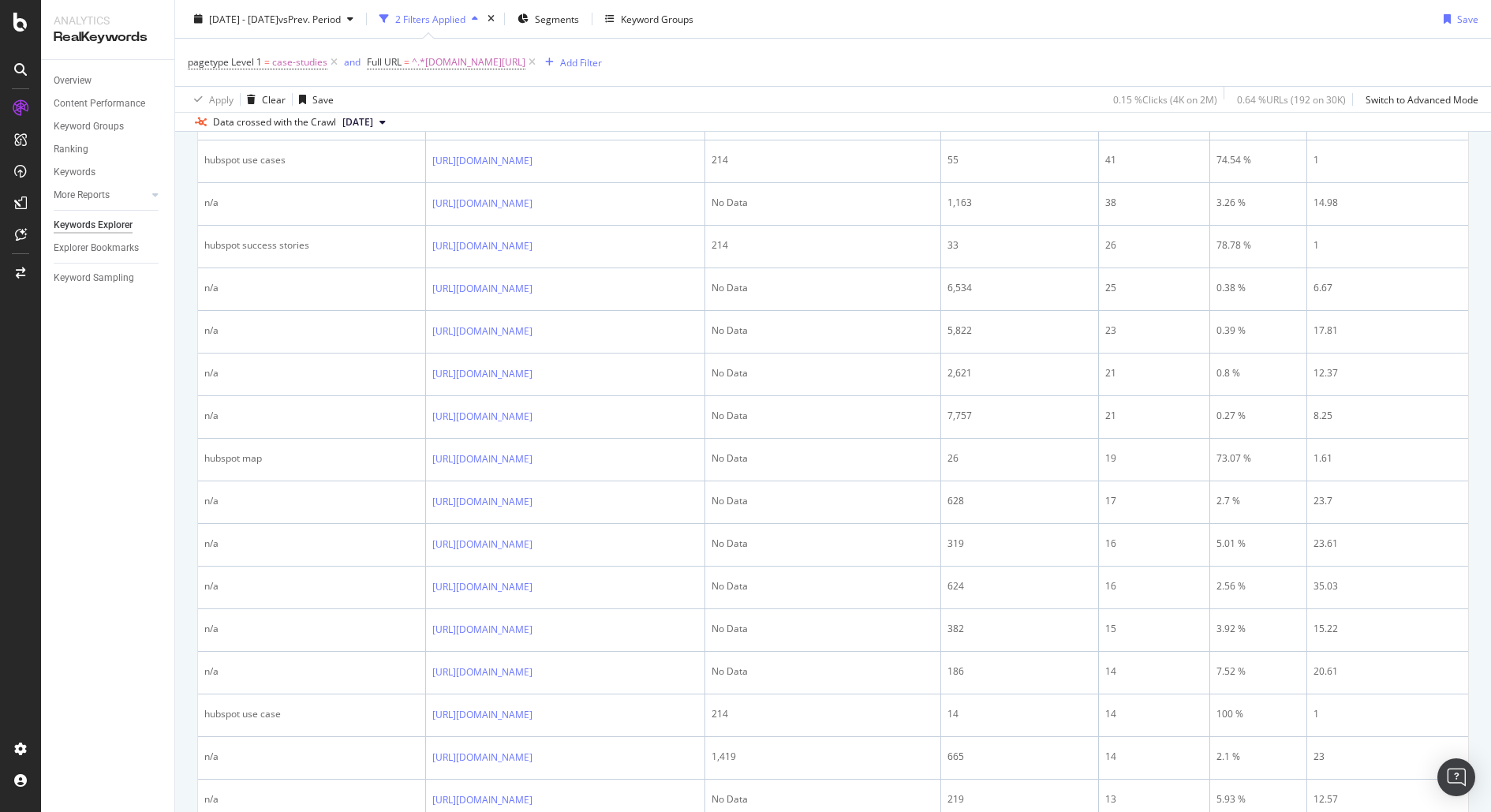
scroll to position [1188, 0]
click at [942, 231] on td "214" at bounding box center [824, 241] width 236 height 42
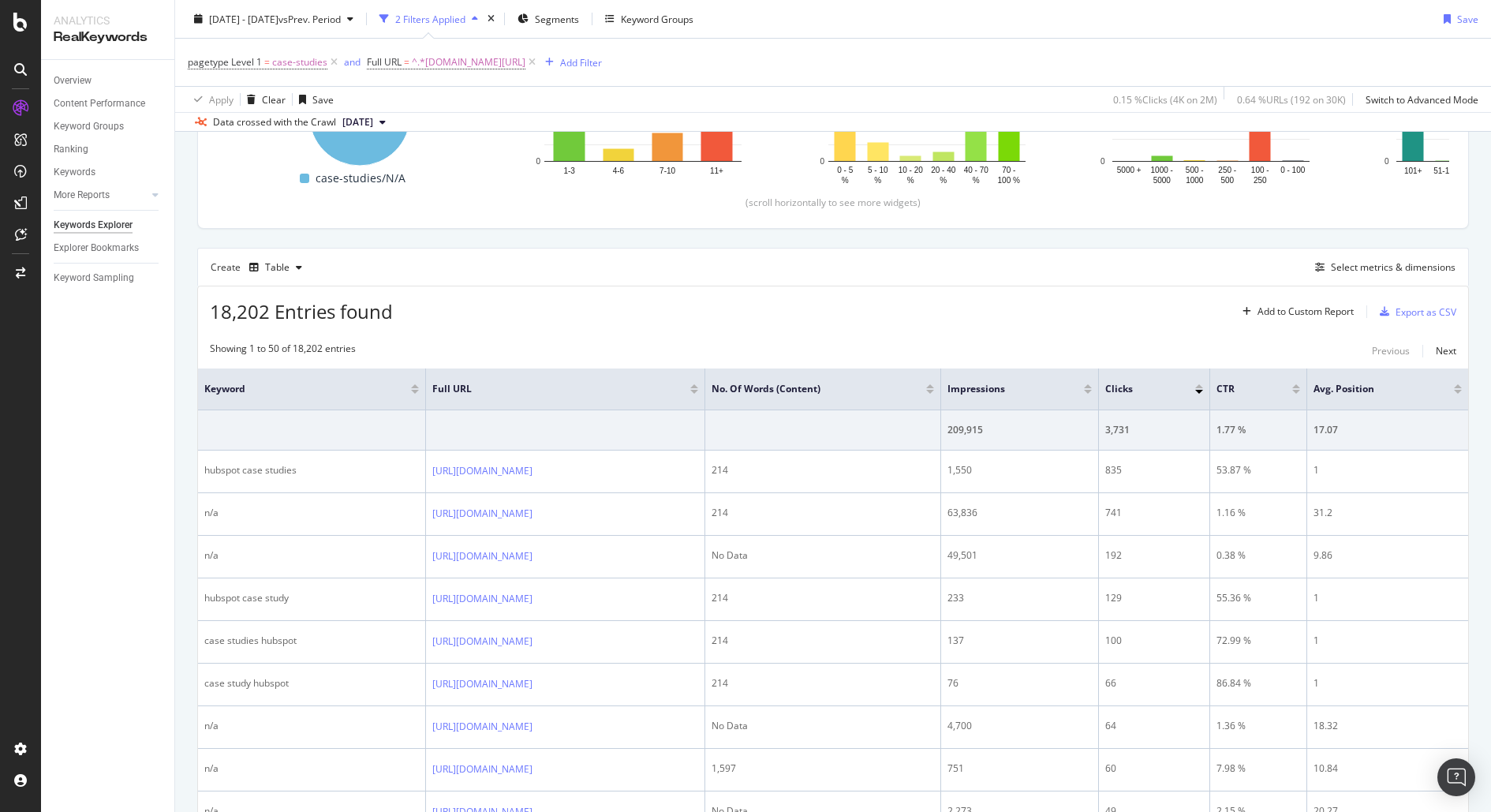
scroll to position [321, 0]
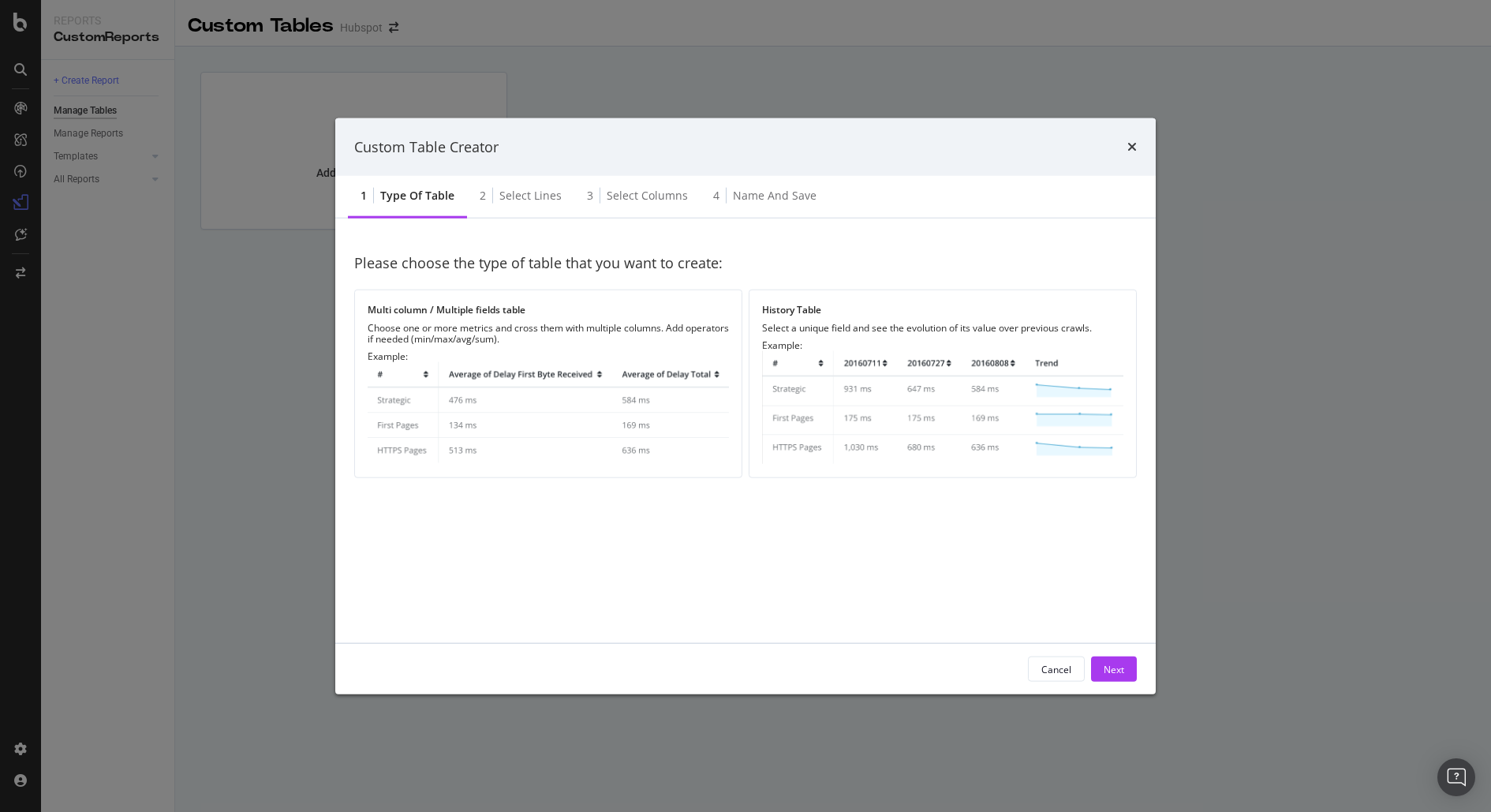
click at [1251, 150] on div "Custom Table Creator 1 Type of table 2 Select lines 3 Select columns 4 Name and…" at bounding box center [745, 406] width 1491 height 812
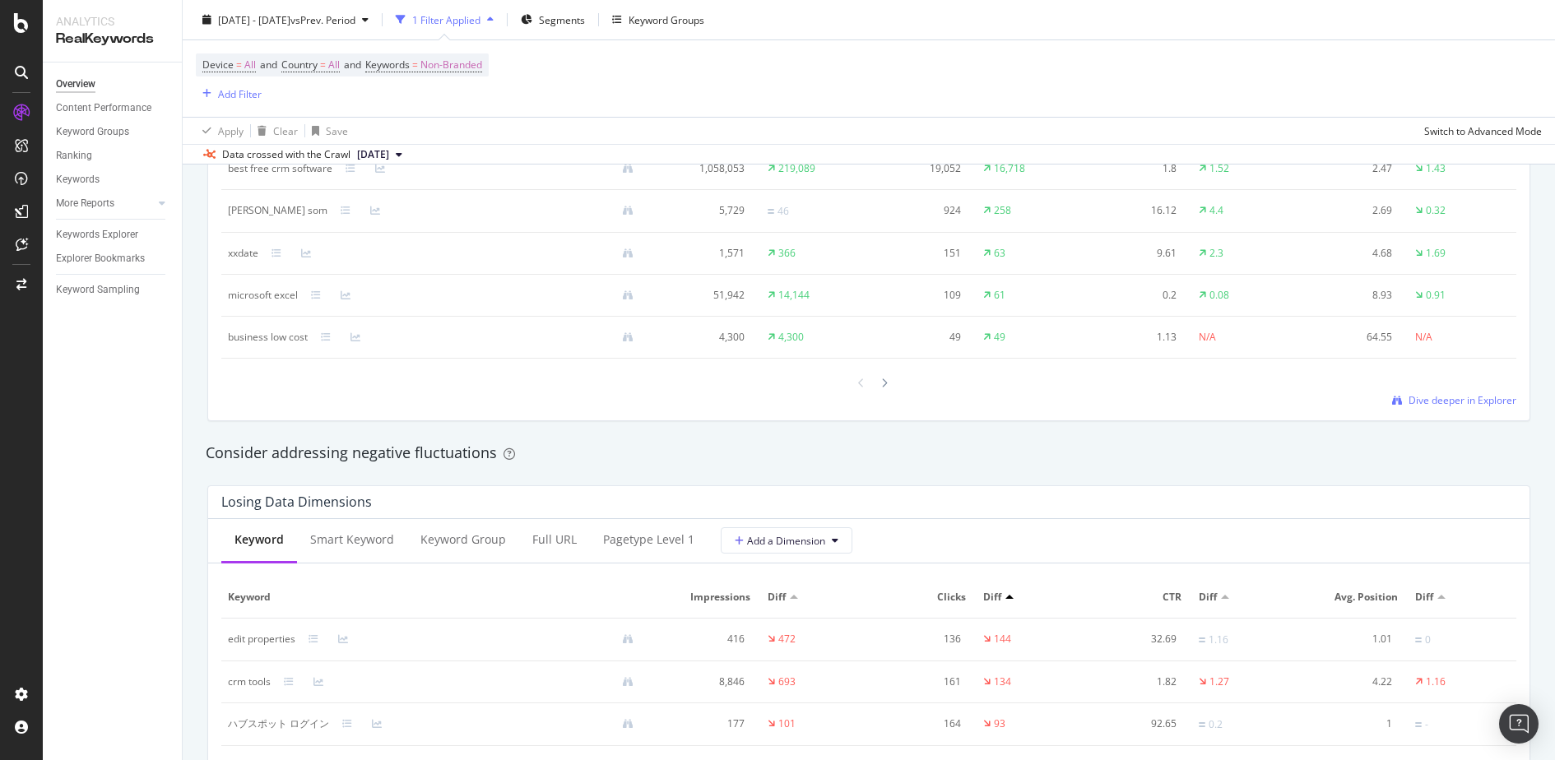
scroll to position [1650, 0]
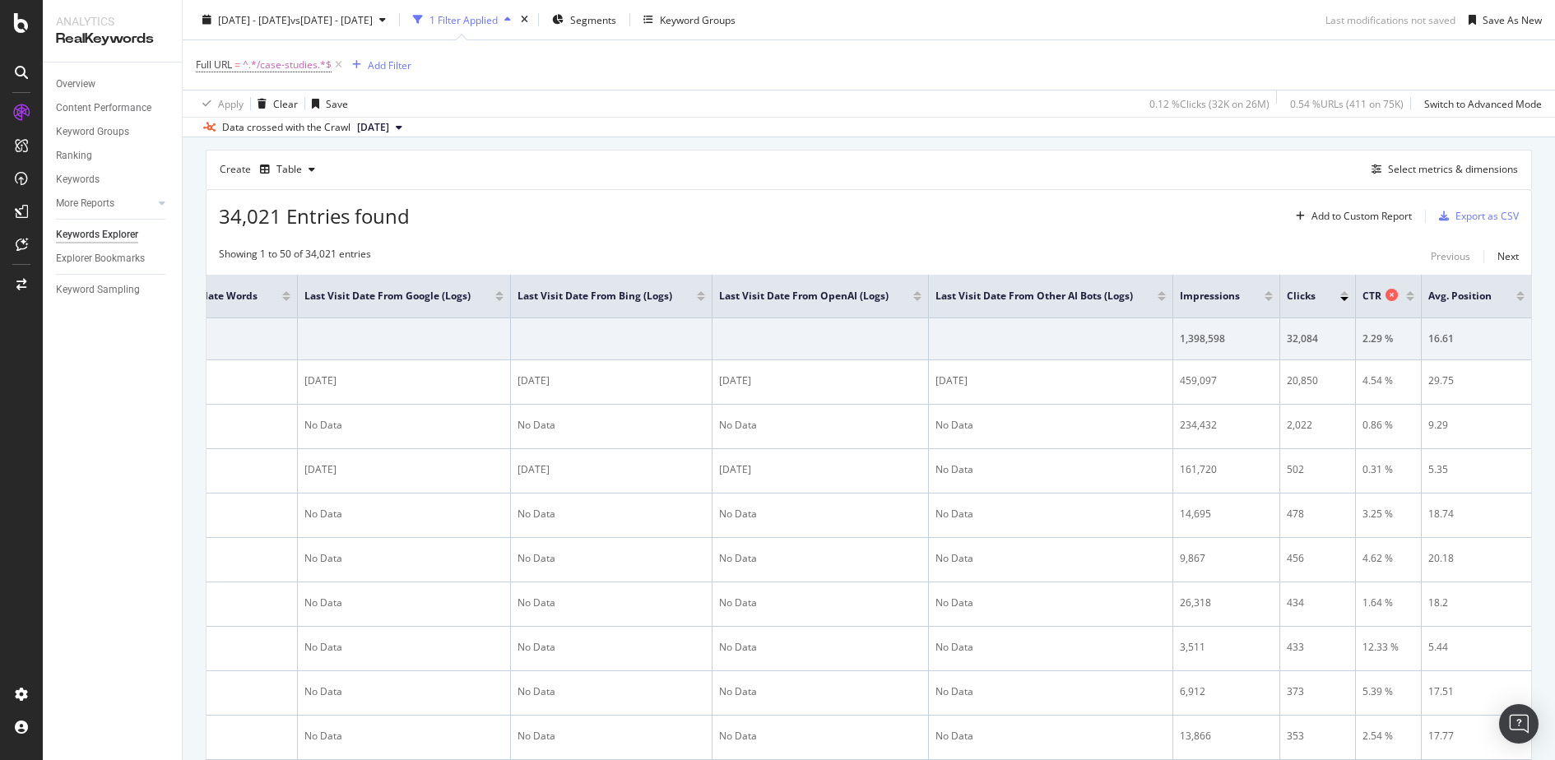
scroll to position [491, 0]
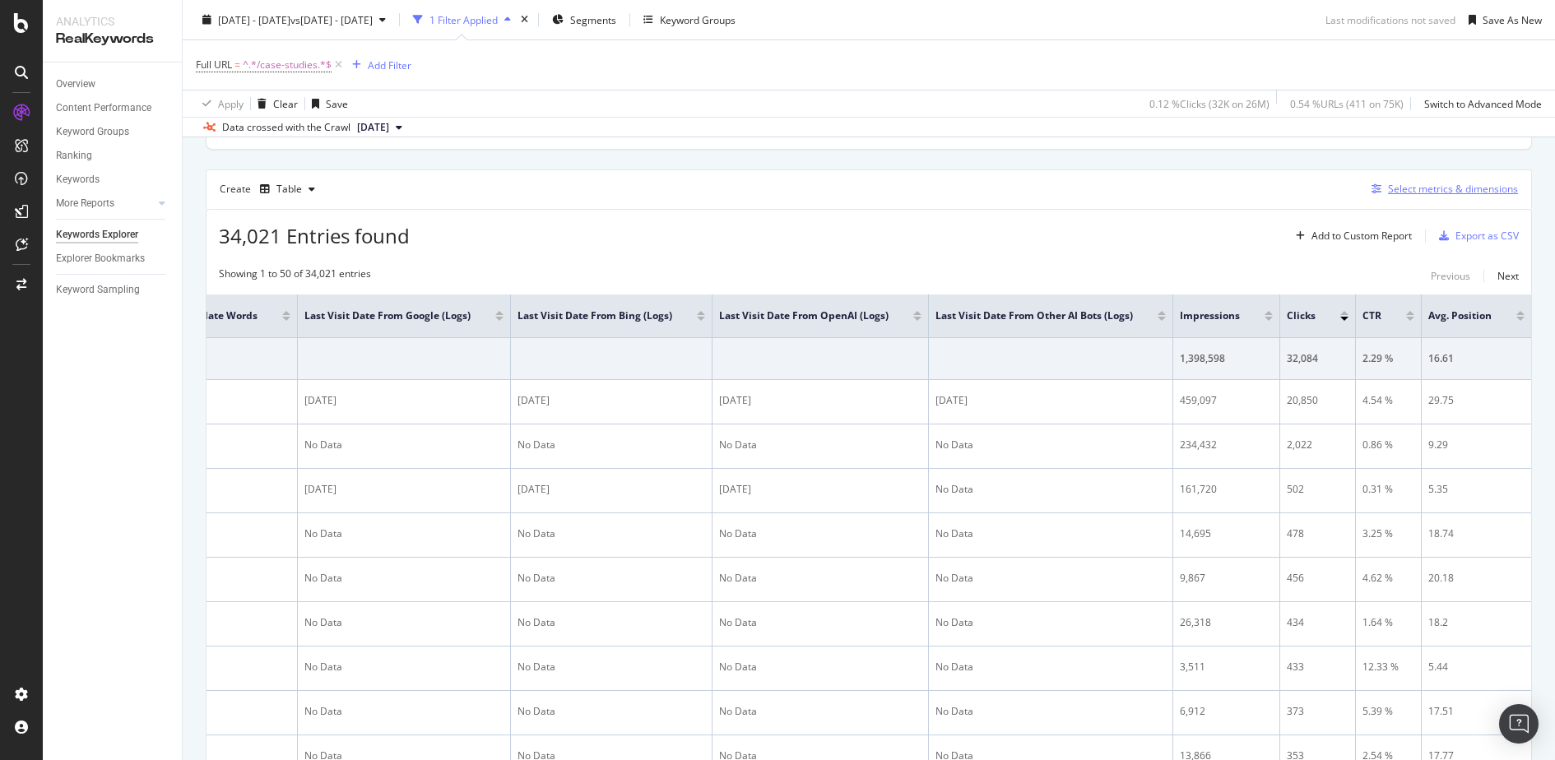
click at [1431, 188] on div "Select metrics & dimensions" at bounding box center [1453, 189] width 130 height 14
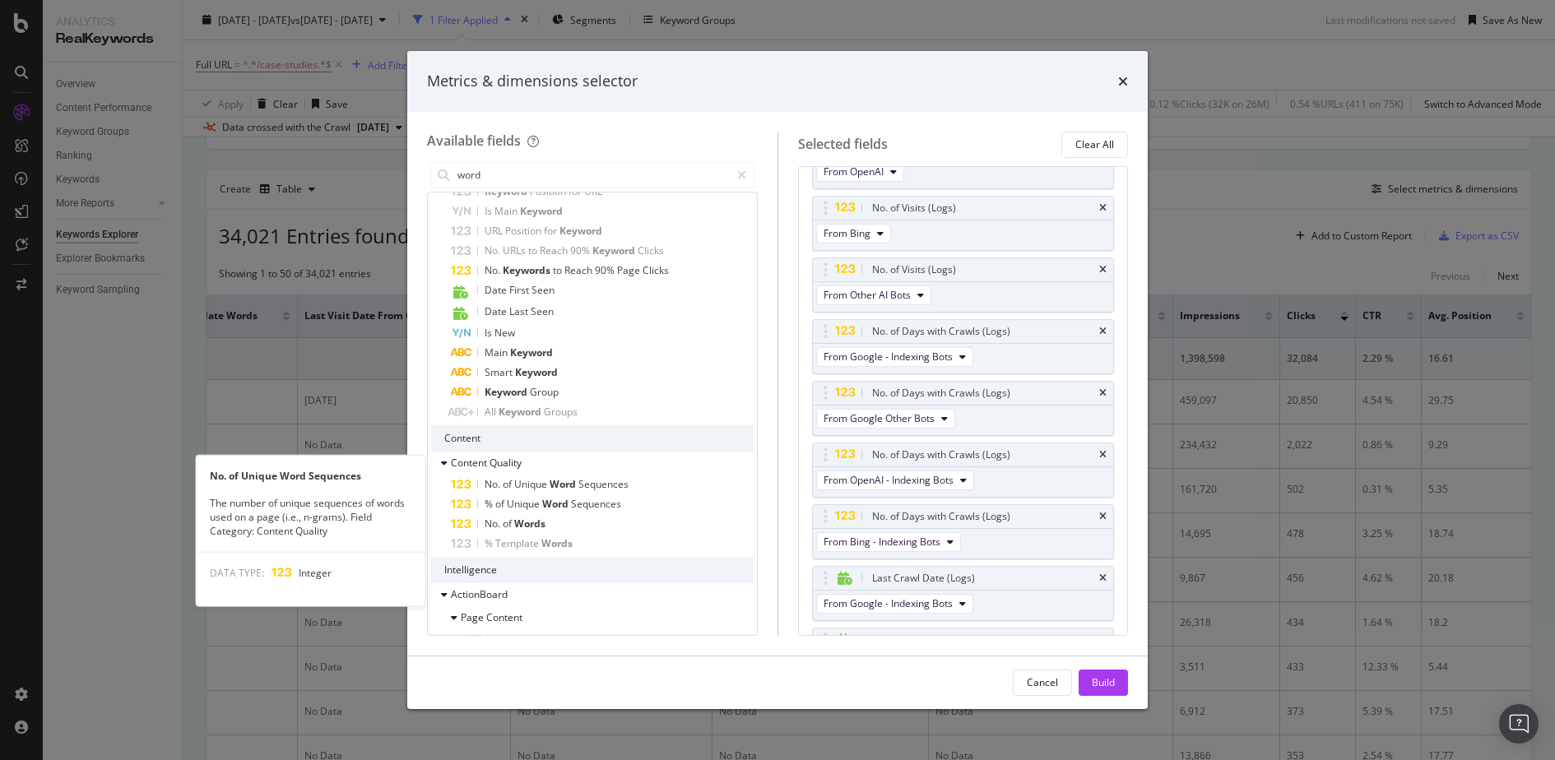
scroll to position [885, 0]
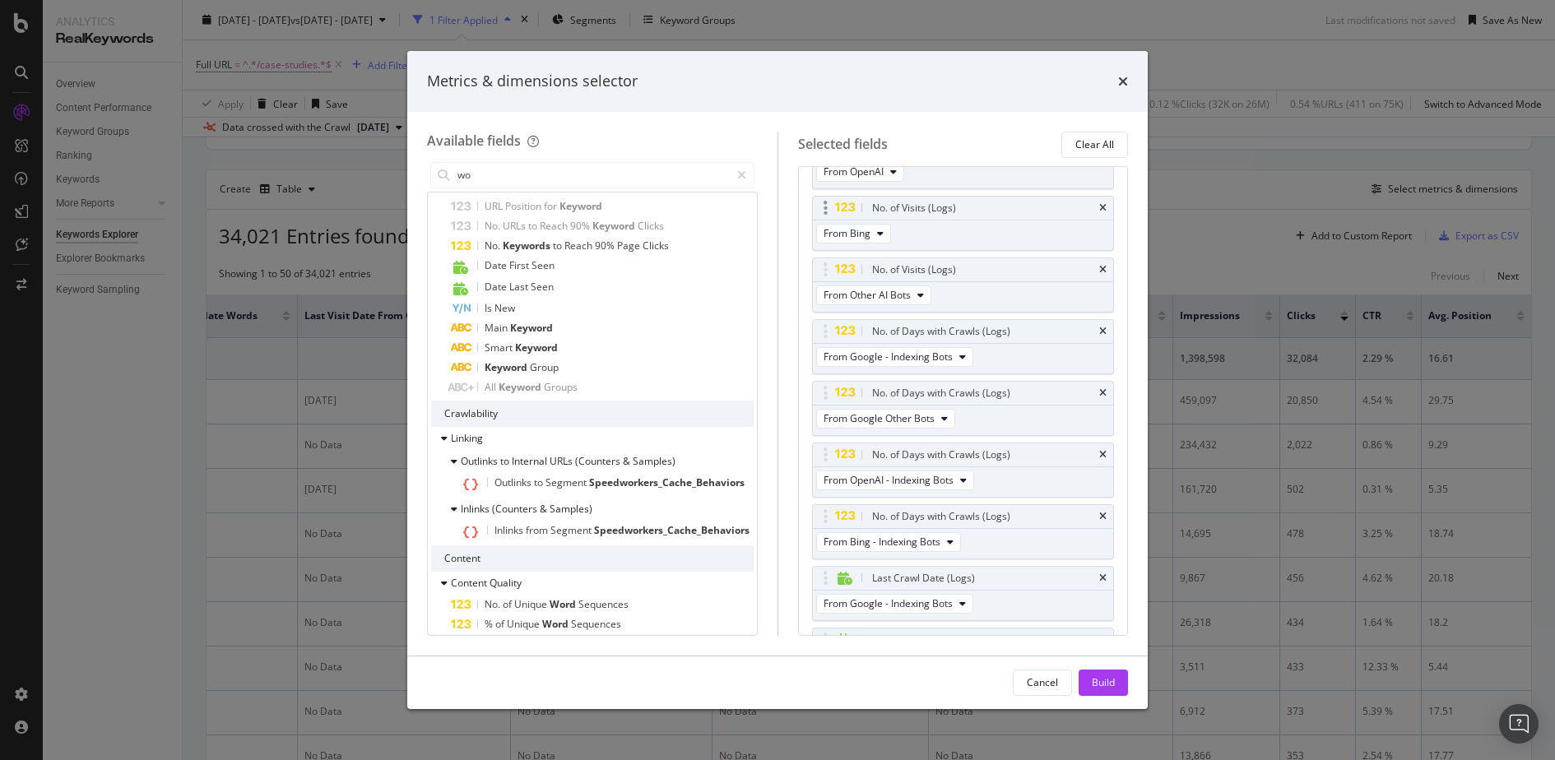
type input "w"
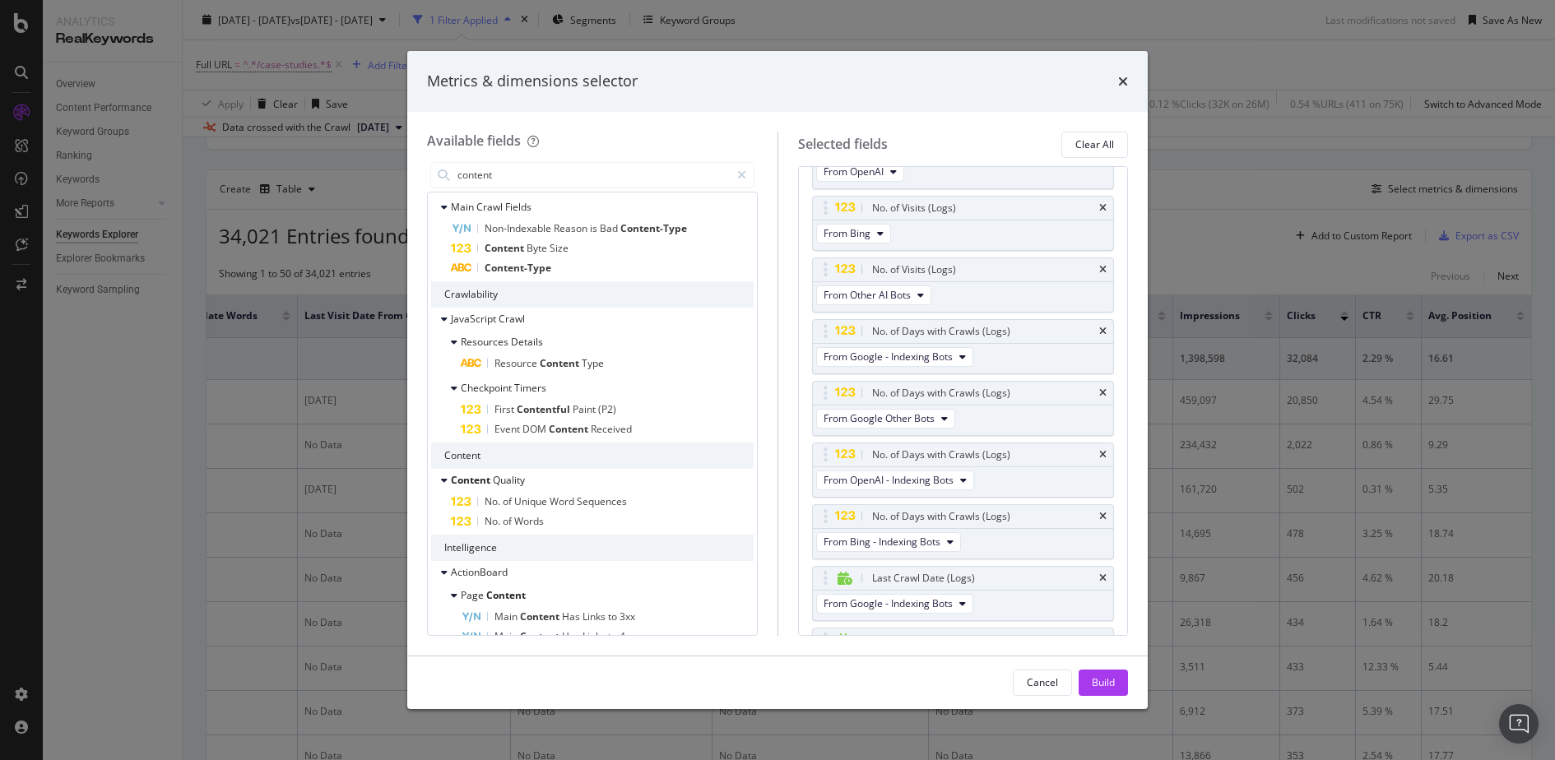
scroll to position [0, 0]
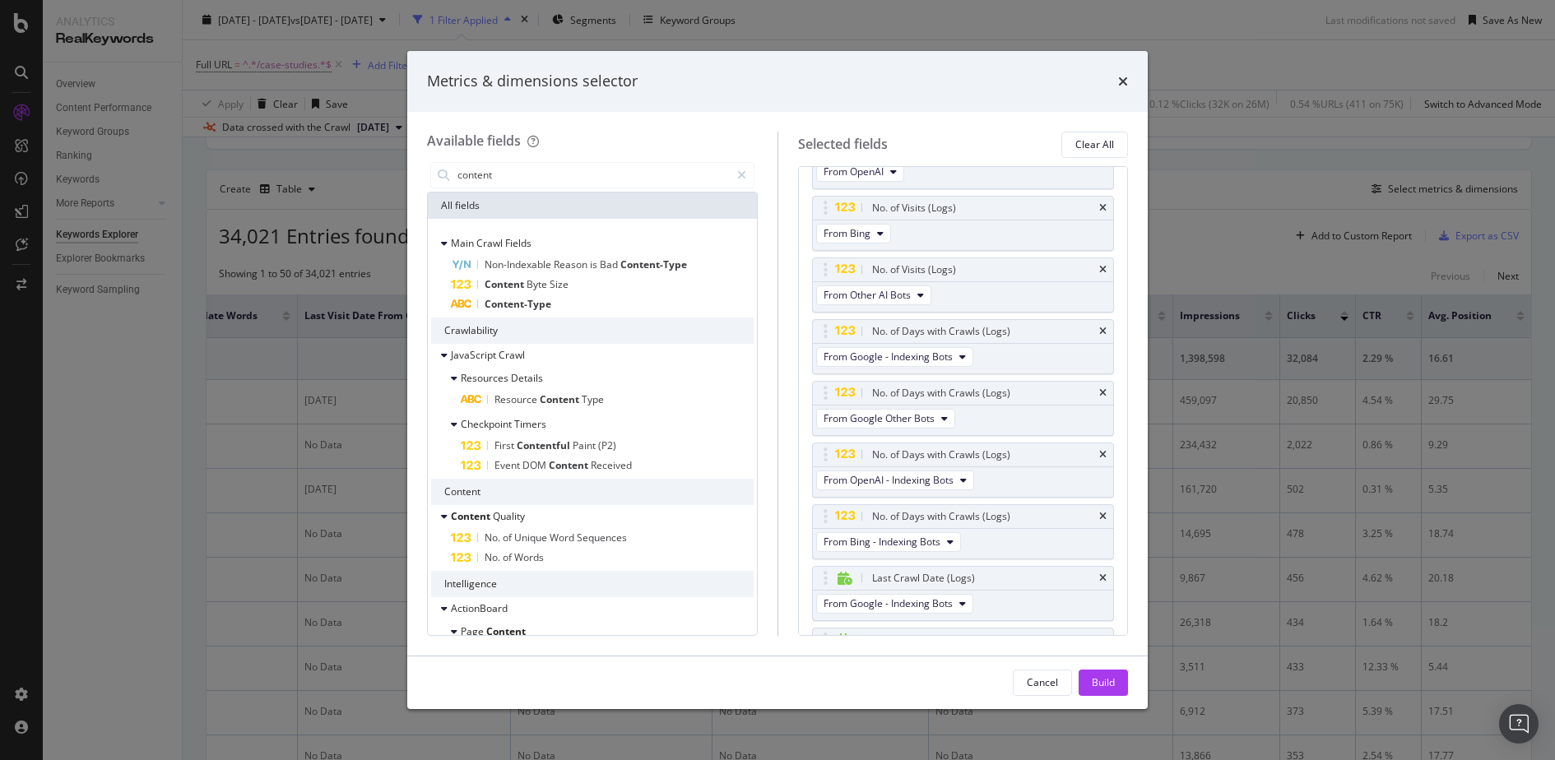
type input "content"
click at [1402, 303] on div "Metrics & dimensions selector Available fields content All fields Main Crawl Fi…" at bounding box center [777, 380] width 1555 height 760
